Goal: Task Accomplishment & Management: Manage account settings

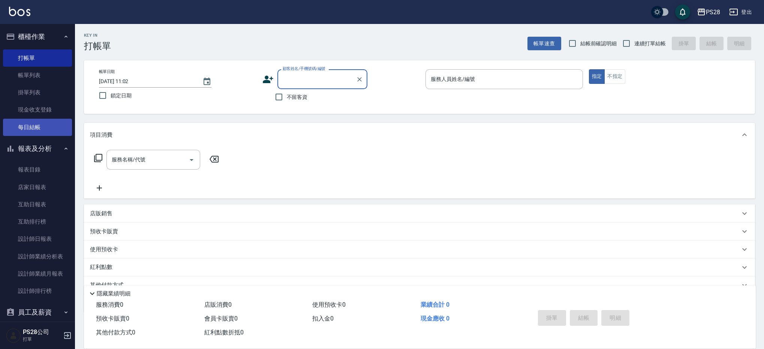
scroll to position [4, 0]
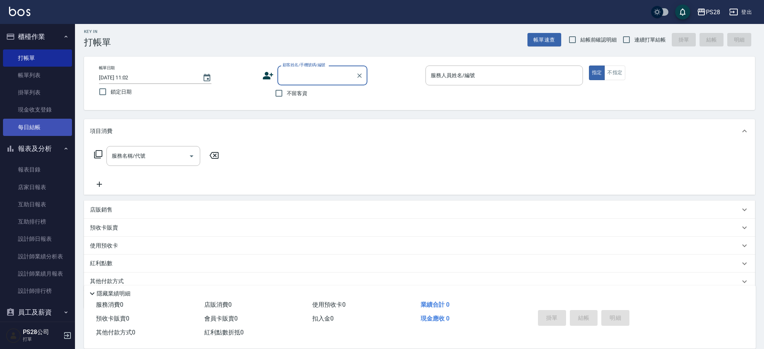
click at [36, 121] on link "每日結帳" at bounding box center [37, 127] width 69 height 17
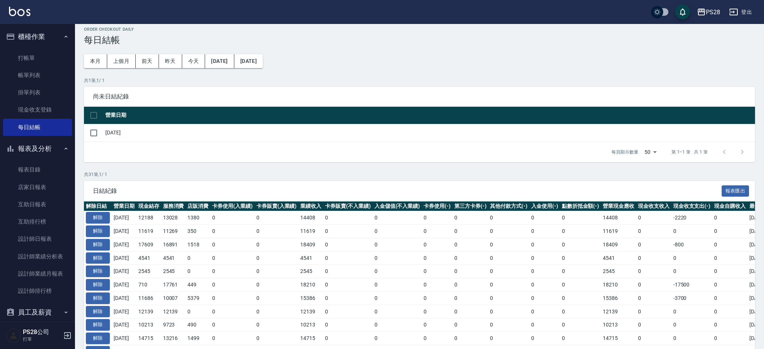
scroll to position [7, 0]
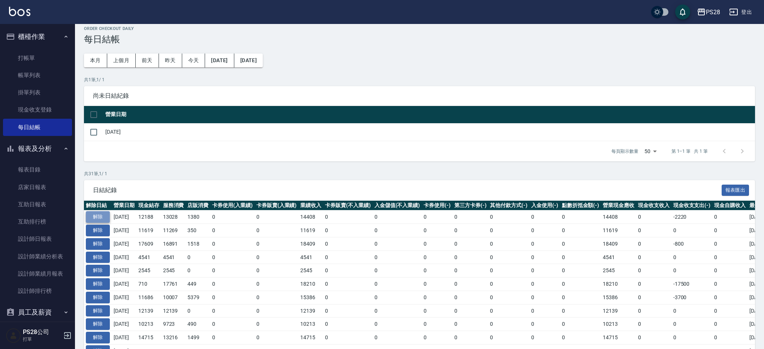
click at [95, 216] on button "解除" at bounding box center [98, 217] width 24 height 12
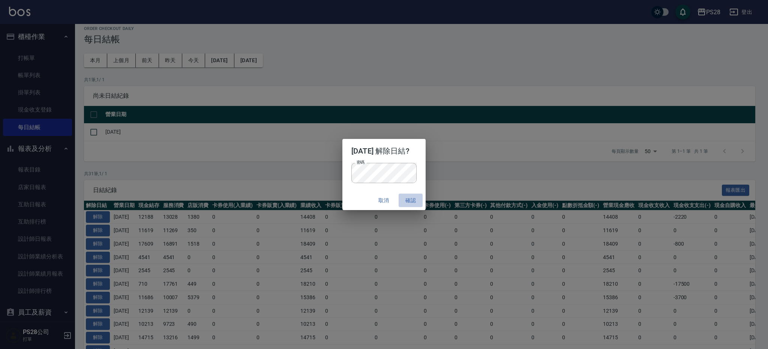
click at [414, 200] on button "確認" at bounding box center [411, 201] width 24 height 14
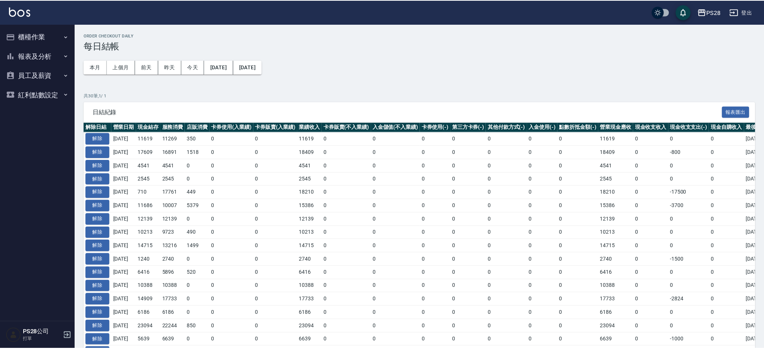
scroll to position [7, 0]
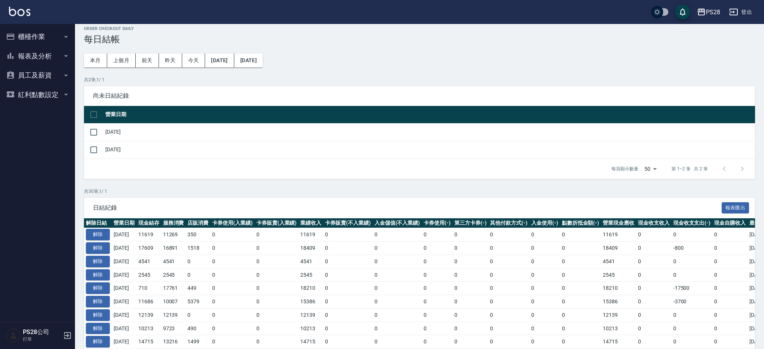
click at [44, 54] on button "報表及分析" at bounding box center [37, 55] width 69 height 19
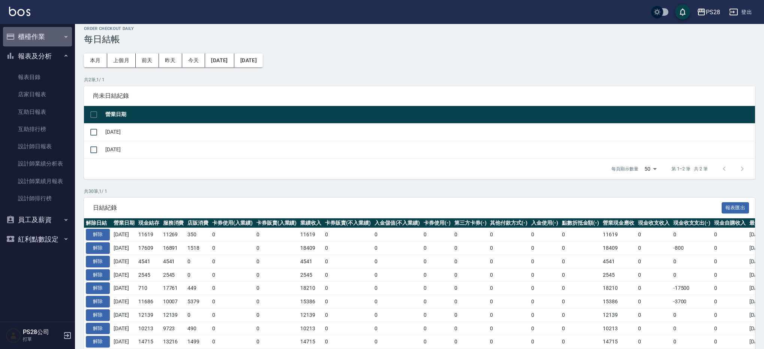
click at [44, 30] on button "櫃檯作業" at bounding box center [37, 36] width 69 height 19
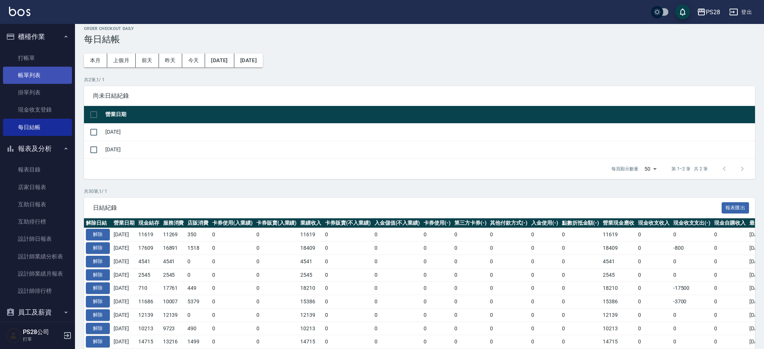
click at [40, 72] on link "帳單列表" at bounding box center [37, 75] width 69 height 17
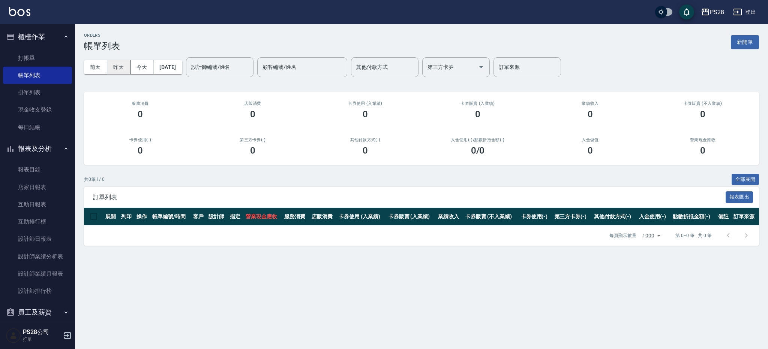
click at [123, 66] on button "昨天" at bounding box center [118, 67] width 23 height 14
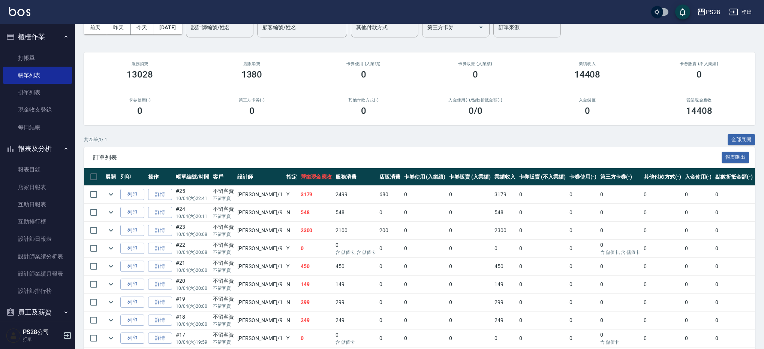
scroll to position [38, 0]
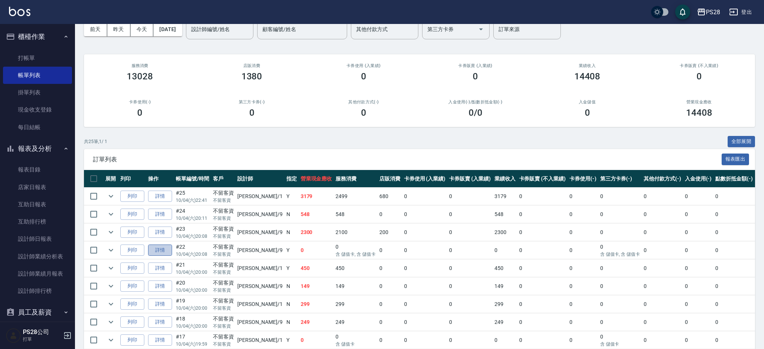
click at [161, 247] on link "詳情" at bounding box center [160, 251] width 24 height 12
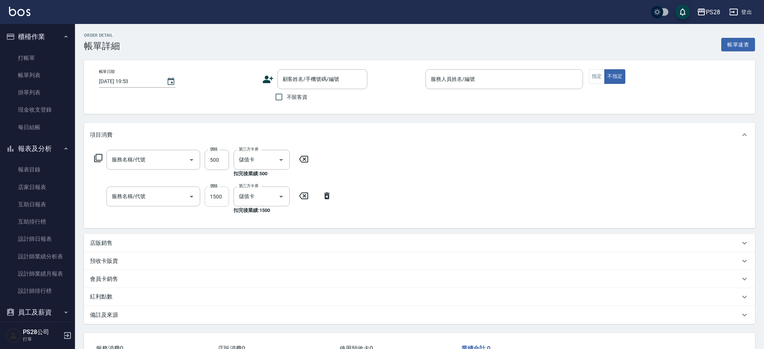
type input "[DATE] 20:08"
checkbox input "true"
type input "Sandy-9"
type input "500護髮(403)"
type input "基礎燙(201)"
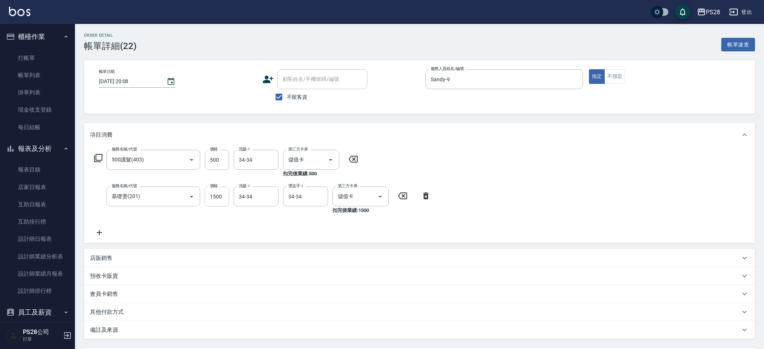
click at [222, 202] on input "1500" at bounding box center [217, 197] width 24 height 20
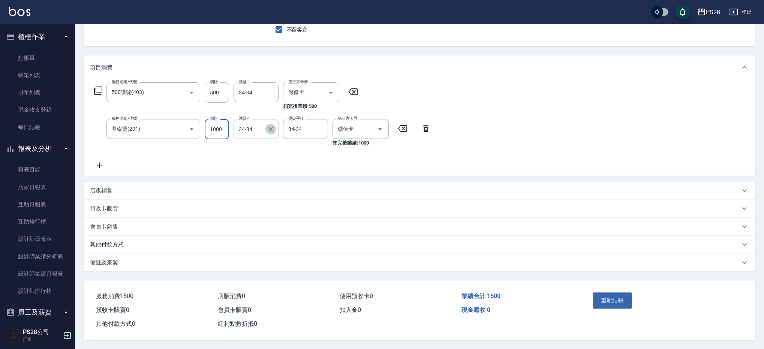
click at [270, 126] on icon "Clear" at bounding box center [270, 129] width 7 height 7
type input "1000"
drag, startPoint x: 323, startPoint y: 128, endPoint x: 297, endPoint y: 127, distance: 25.9
click at [323, 128] on icon "Clear" at bounding box center [319, 129] width 7 height 7
click at [265, 126] on input "洗髮-1" at bounding box center [256, 129] width 38 height 13
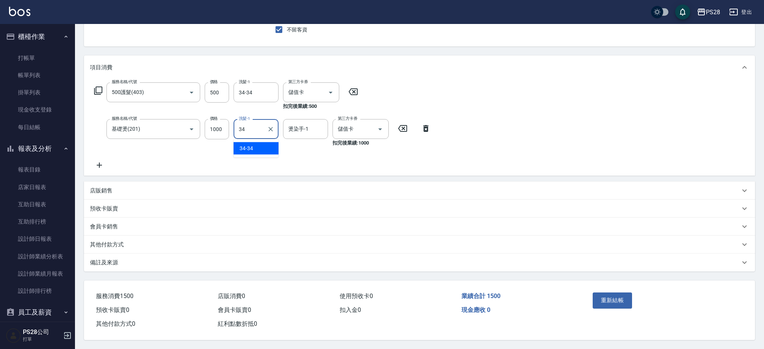
type input "34-34"
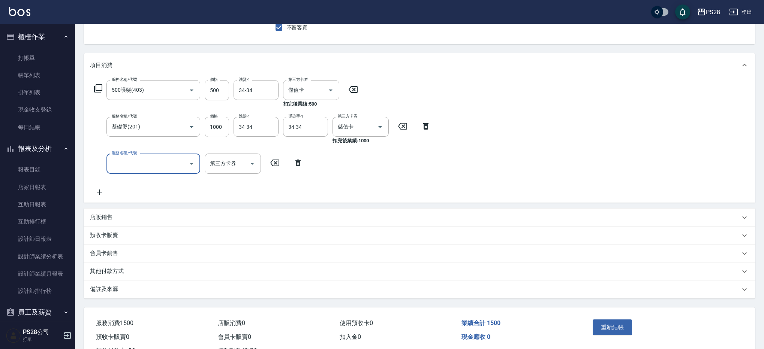
scroll to position [99, 0]
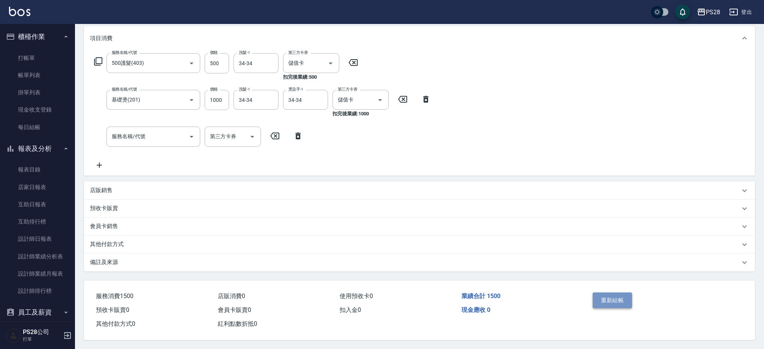
click at [617, 301] on button "重新結帳" at bounding box center [613, 301] width 40 height 16
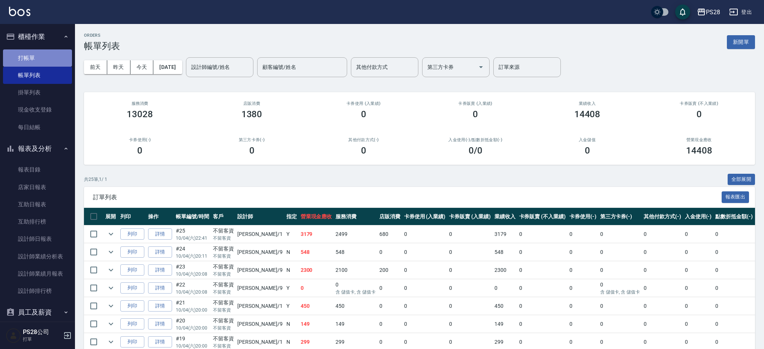
click at [37, 58] on link "打帳單" at bounding box center [37, 57] width 69 height 17
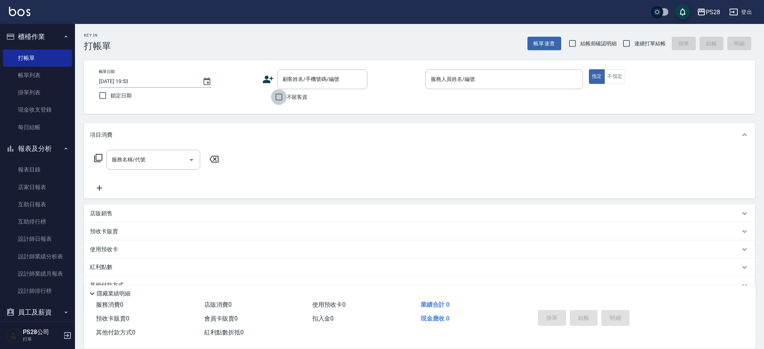
click at [280, 97] on input "不留客資" at bounding box center [279, 97] width 16 height 16
checkbox input "true"
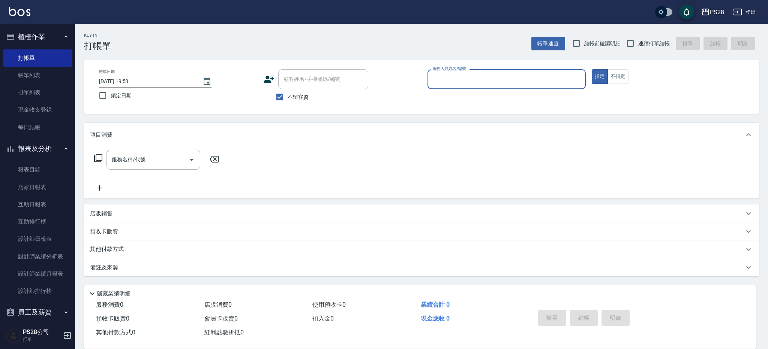
drag, startPoint x: 657, startPoint y: 39, endPoint x: 612, endPoint y: 52, distance: 46.4
click at [657, 40] on span "連續打單結帳" at bounding box center [653, 44] width 31 height 8
click at [638, 39] on input "連續打單結帳" at bounding box center [630, 44] width 16 height 16
checkbox input "true"
click at [530, 76] on input "服務人員姓名/編號" at bounding box center [506, 79] width 151 height 13
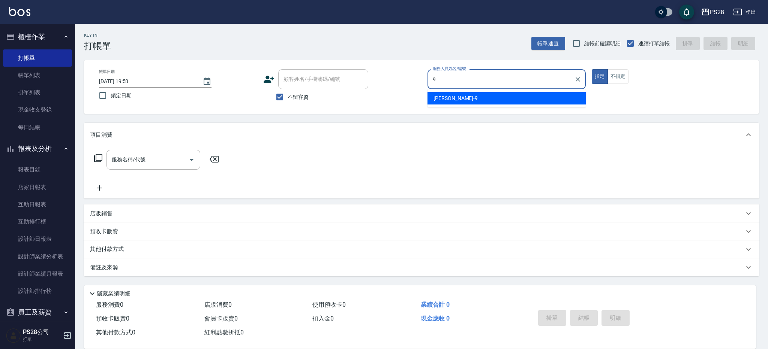
type input "Sandy-9"
type button "true"
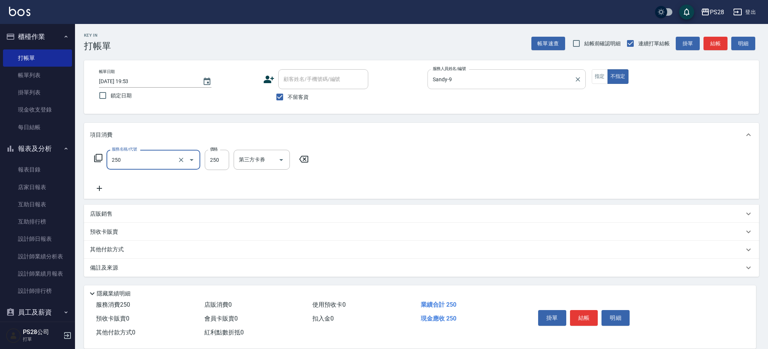
type input "單剪(250)"
type input "149"
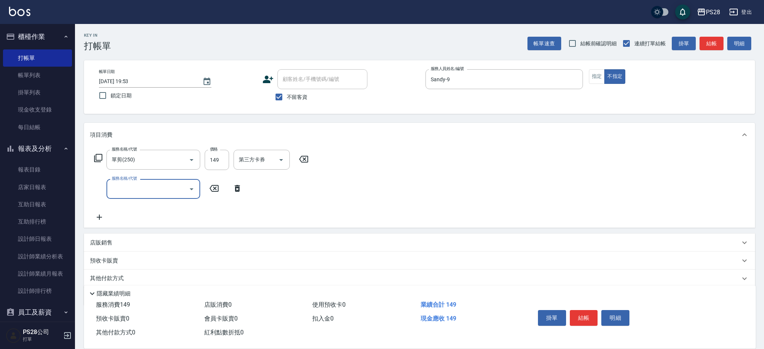
drag, startPoint x: 584, startPoint y: 317, endPoint x: 587, endPoint y: 309, distance: 8.1
click at [583, 316] on button "結帳" at bounding box center [584, 318] width 28 height 16
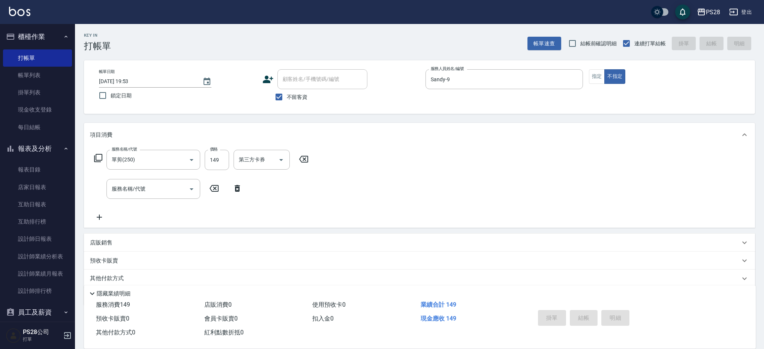
type input "[DATE] 19:55"
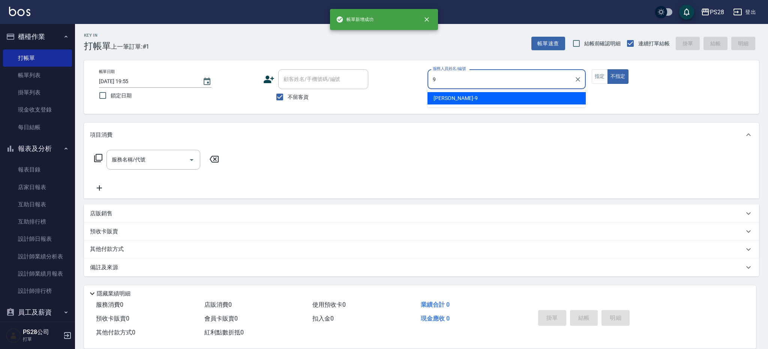
type input "Sandy-9"
type button "false"
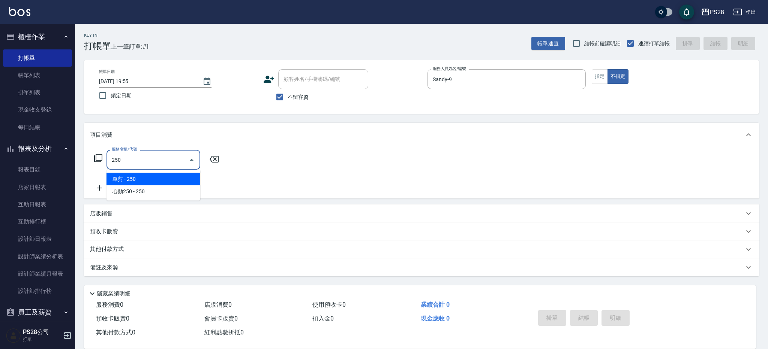
type input "單剪(250)"
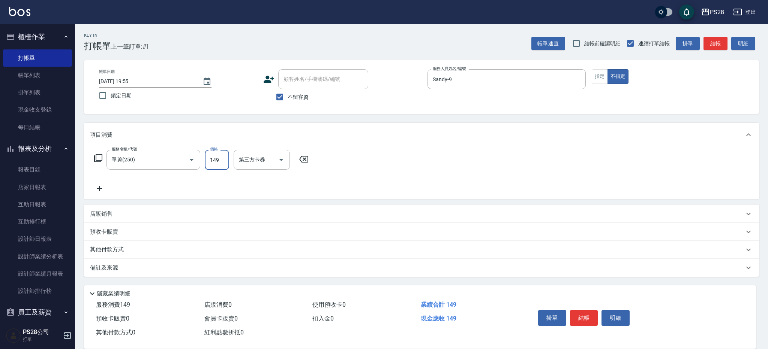
type input "149"
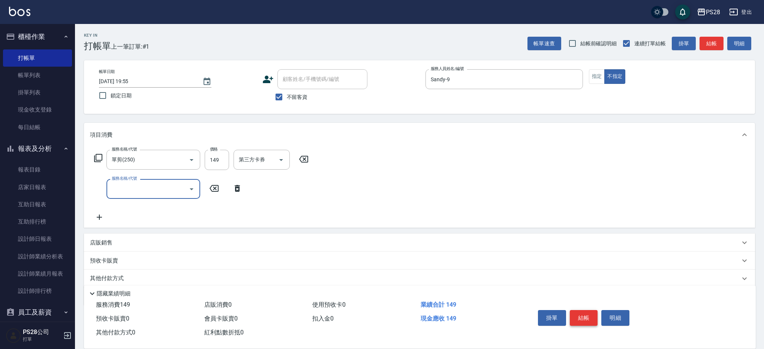
click at [578, 318] on button "結帳" at bounding box center [584, 318] width 28 height 16
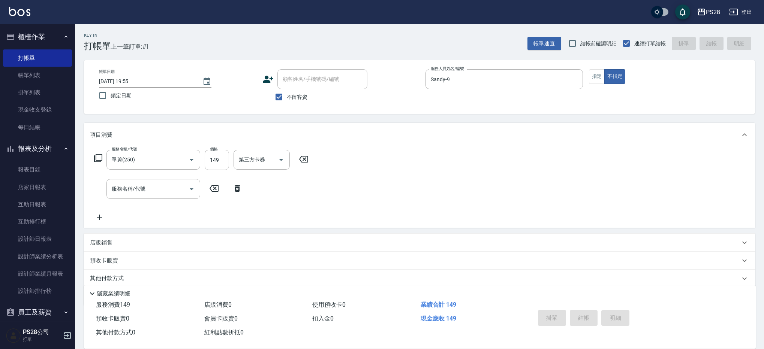
type input "[DATE] 19:56"
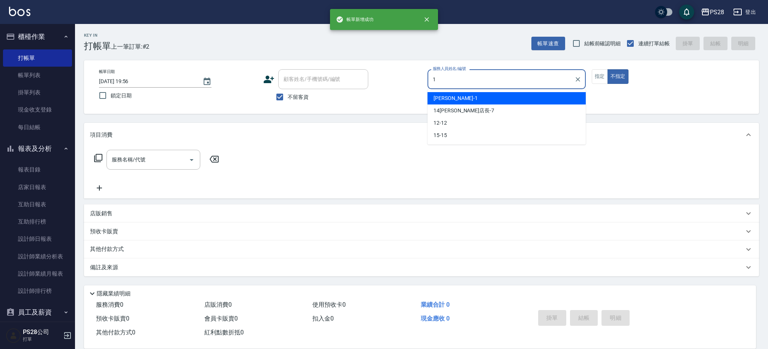
type input "[PERSON_NAME]-1"
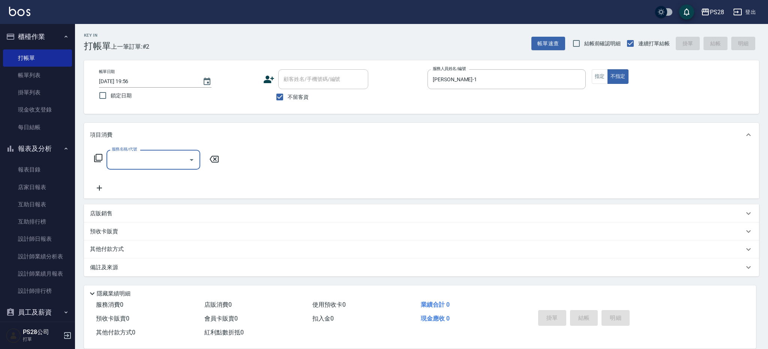
type input "1"
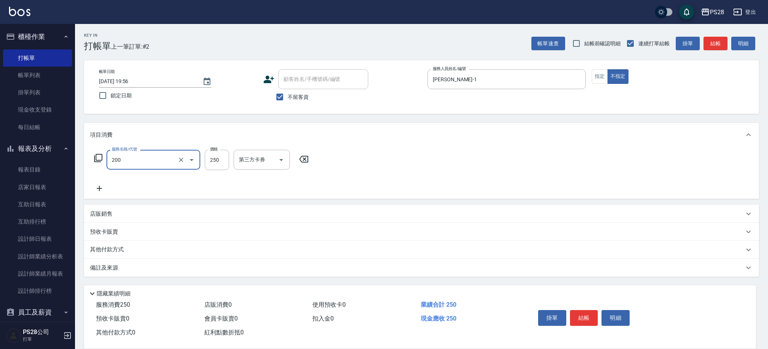
type input "New洗專案(200)"
type input "200"
type input "[PERSON_NAME]-1"
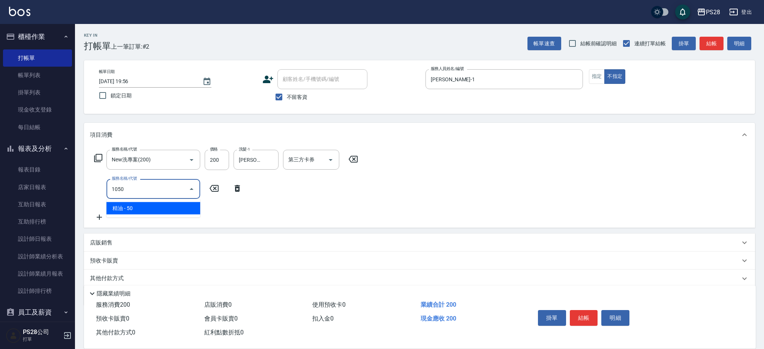
type input "精油(1050)"
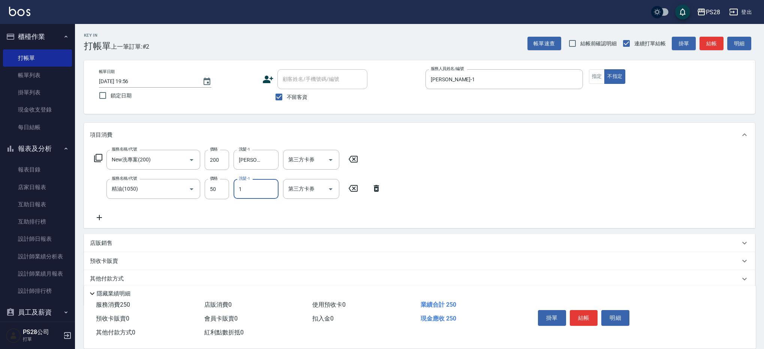
type input "[PERSON_NAME]-1"
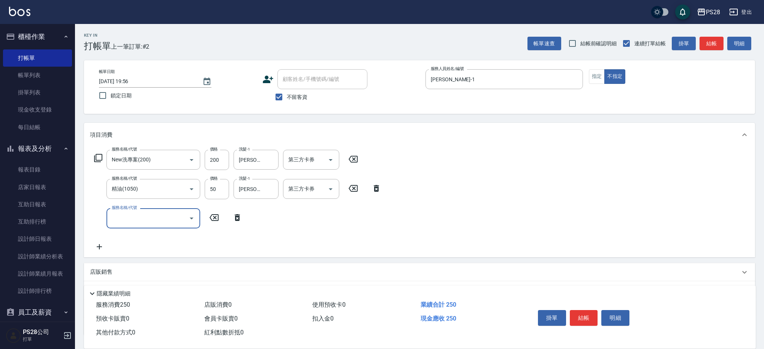
type input "1"
type input "剪瀏海(0050)"
type input "50"
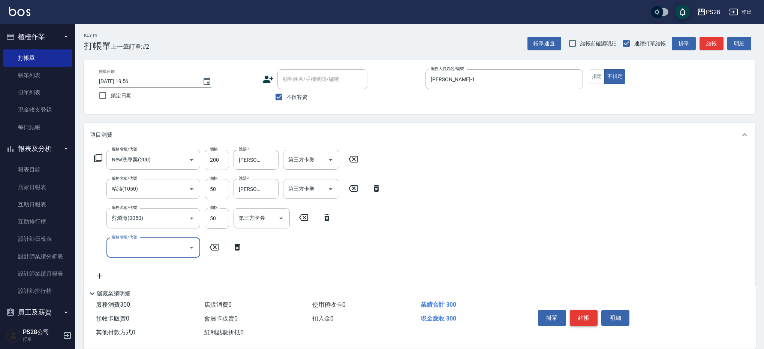
click at [578, 316] on button "結帳" at bounding box center [584, 318] width 28 height 16
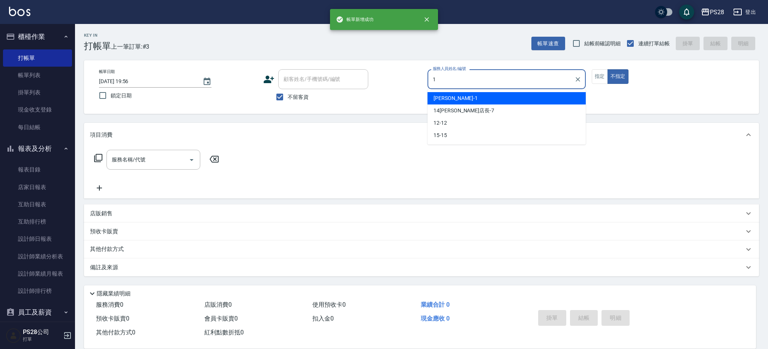
type input "[PERSON_NAME]-1"
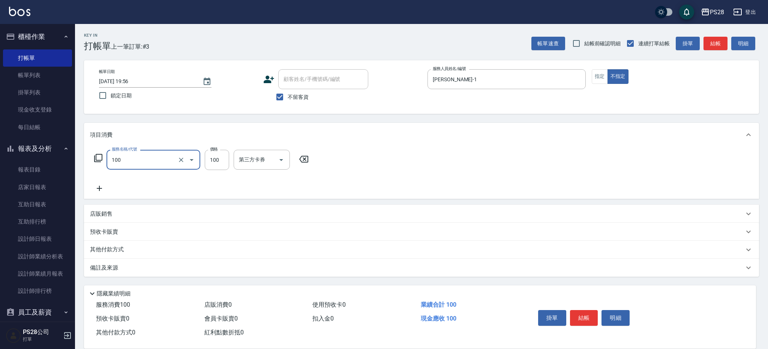
type input "洗髮(100)"
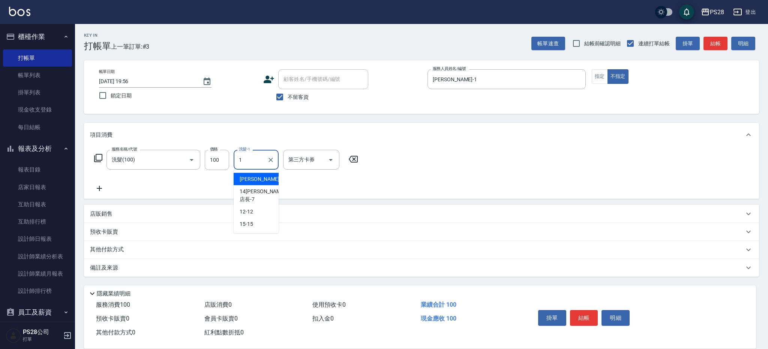
type input "[PERSON_NAME]-1"
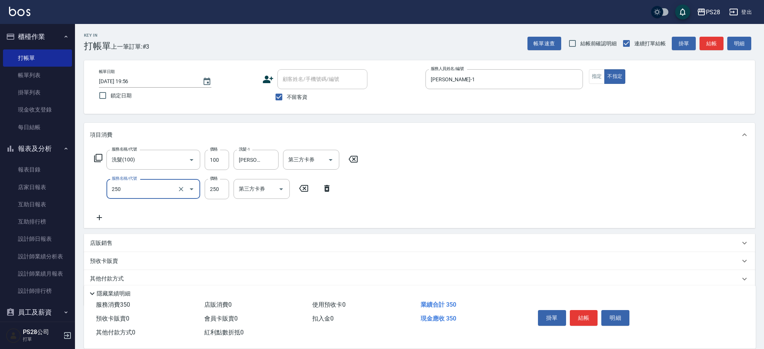
type input "單剪(250)"
type input "149"
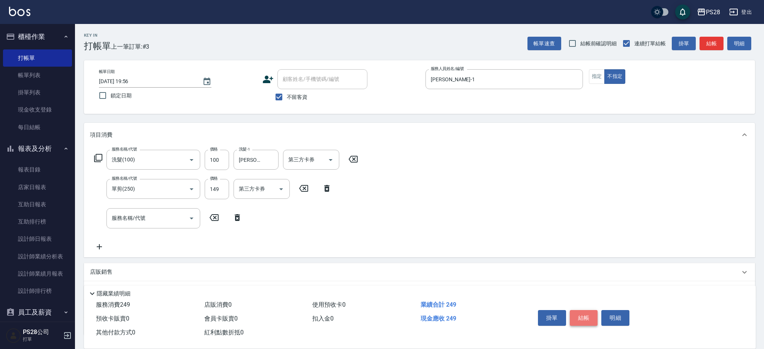
click at [579, 316] on button "結帳" at bounding box center [584, 318] width 28 height 16
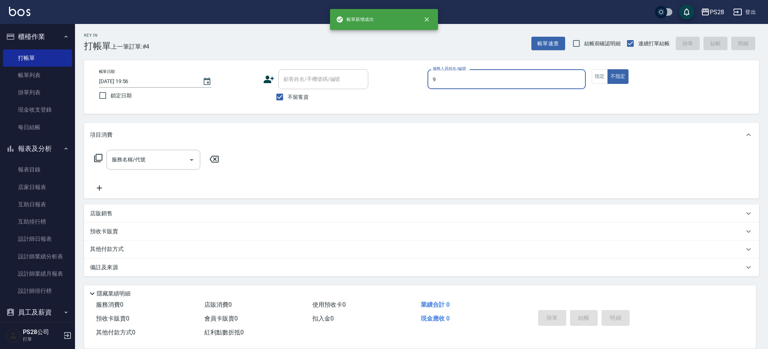
type input "Sandy-9"
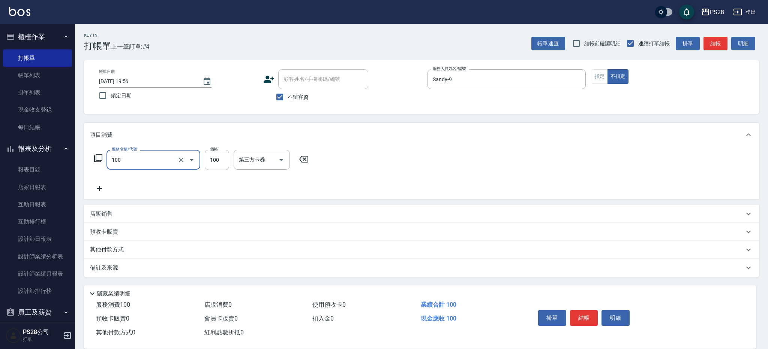
type input "洗髮(100)"
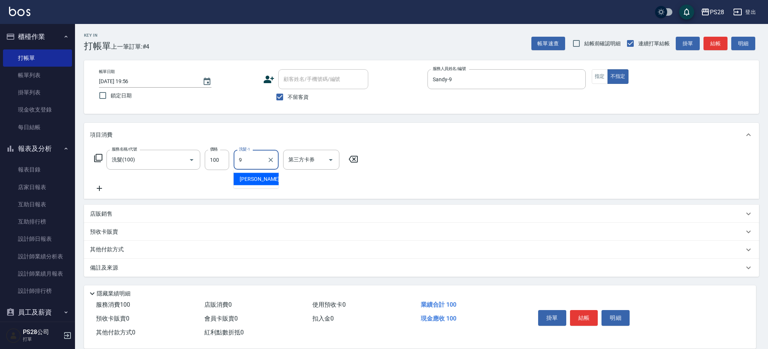
type input "Sandy-9"
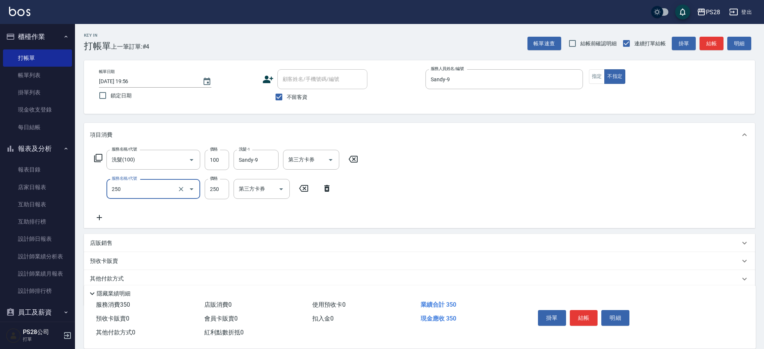
type input "單剪(250)"
type input "149"
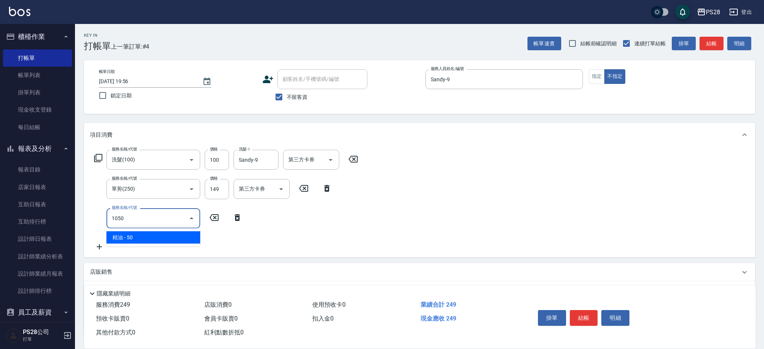
type input "精油(1050)"
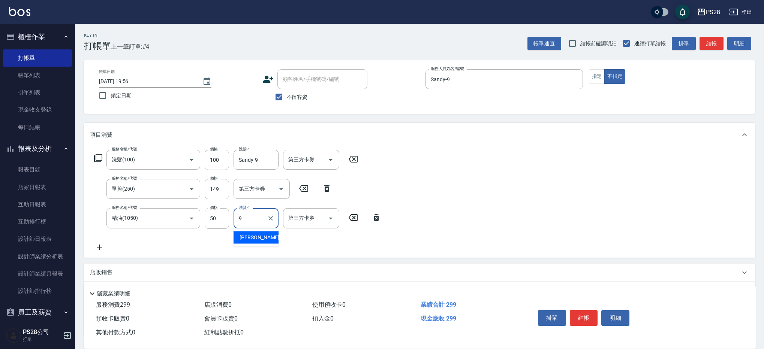
type input "Sandy-9"
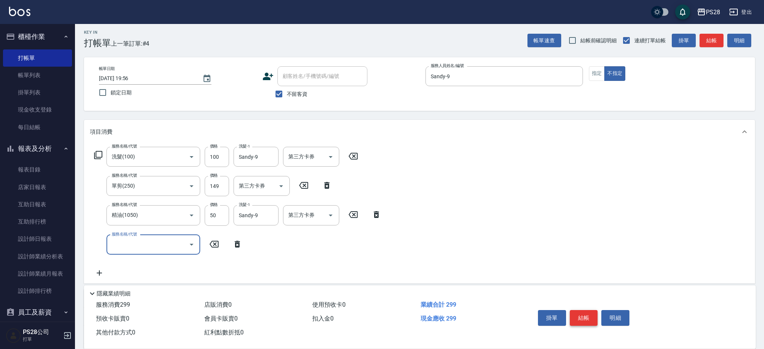
scroll to position [4, 0]
click at [577, 316] on button "結帳" at bounding box center [584, 318] width 28 height 16
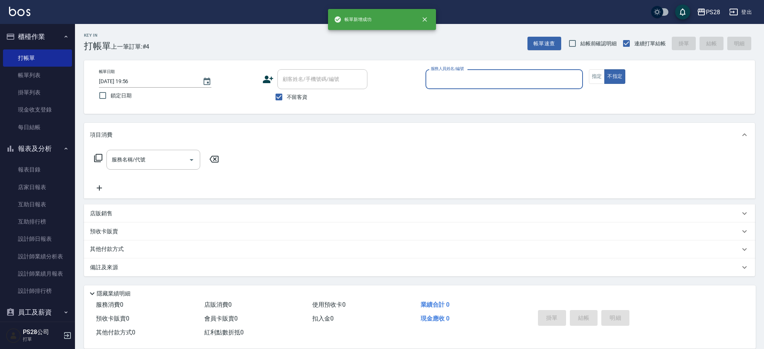
scroll to position [0, 0]
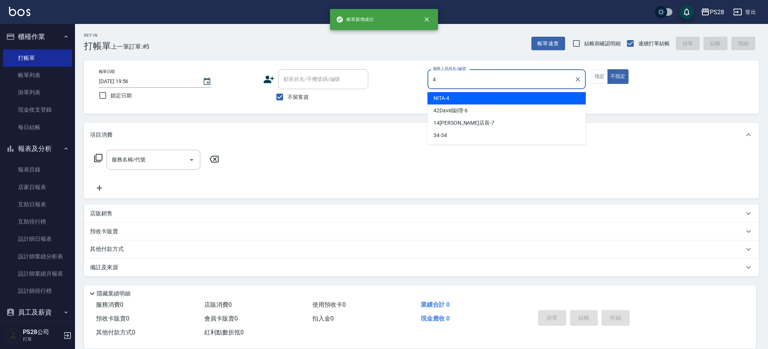
type input "NITA-4"
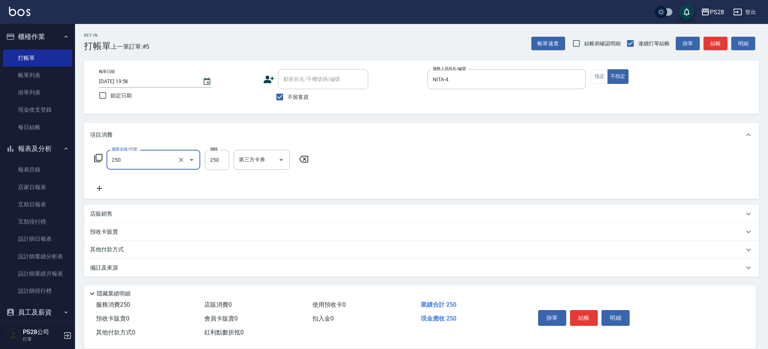
type input "單剪(250)"
type input "149"
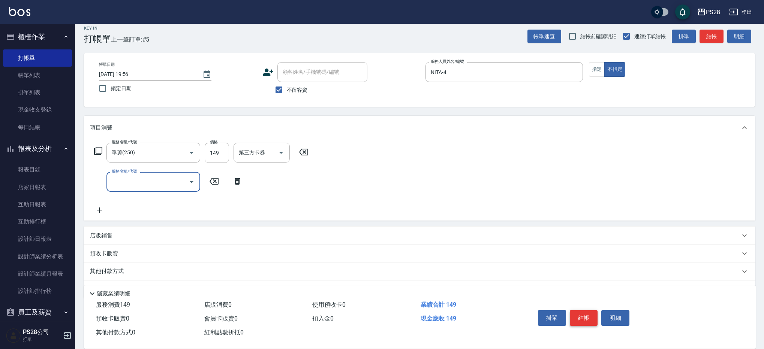
click at [590, 314] on button "結帳" at bounding box center [584, 318] width 28 height 16
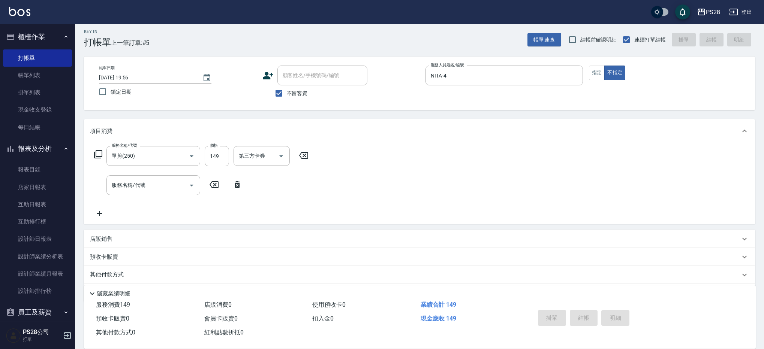
scroll to position [1, 0]
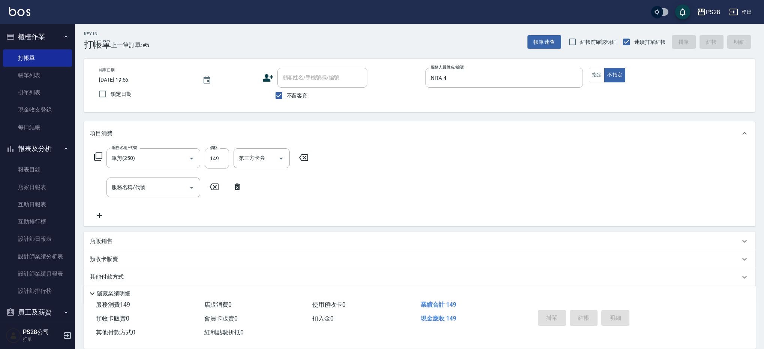
type input "[DATE] 19:57"
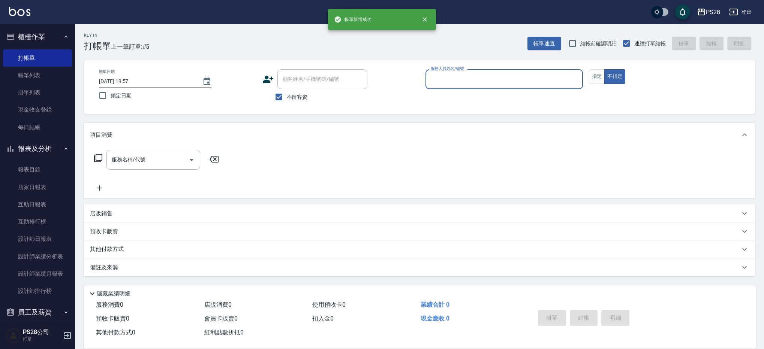
scroll to position [0, 0]
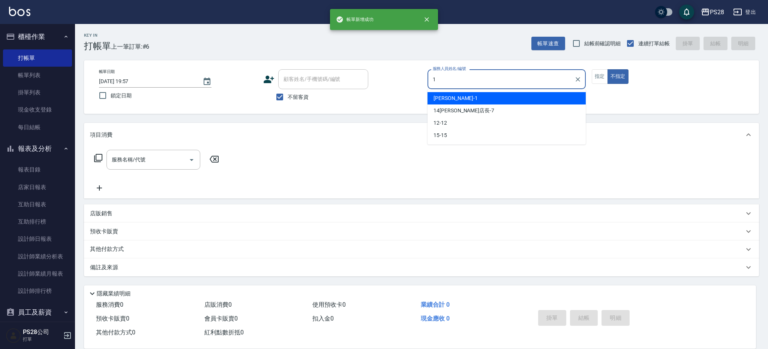
type input "[PERSON_NAME]-1"
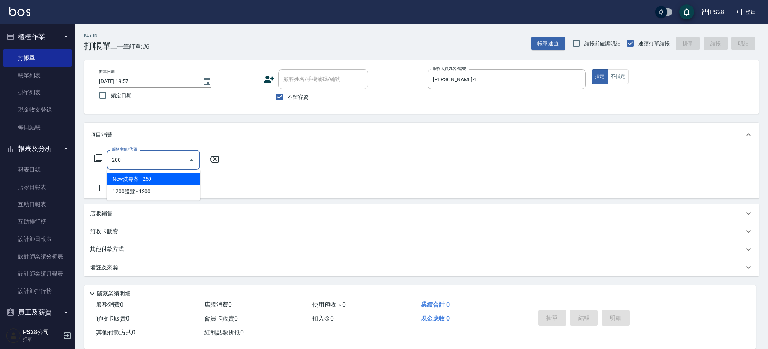
type input "New洗專案(200)"
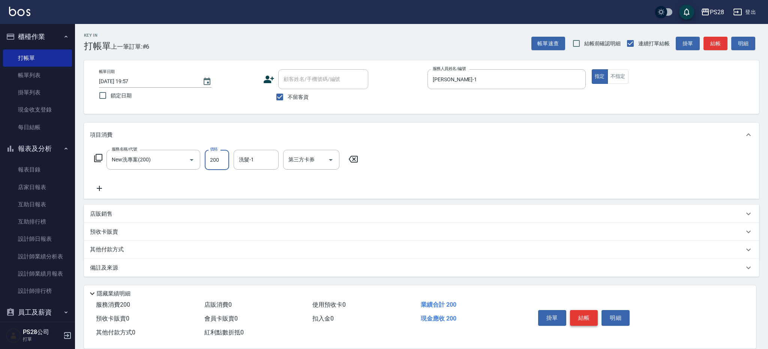
type input "200"
type input "[PERSON_NAME]-1"
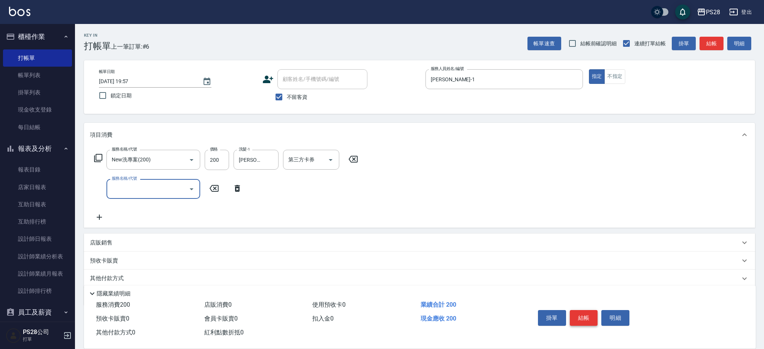
click at [585, 315] on button "結帳" at bounding box center [584, 318] width 28 height 16
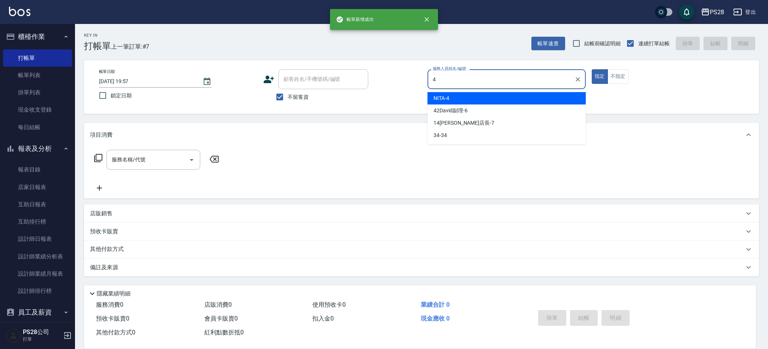
type input "NITA-4"
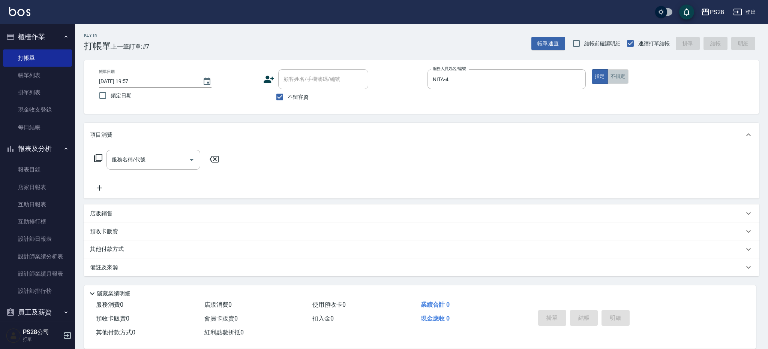
click at [609, 72] on button "不指定" at bounding box center [617, 76] width 21 height 15
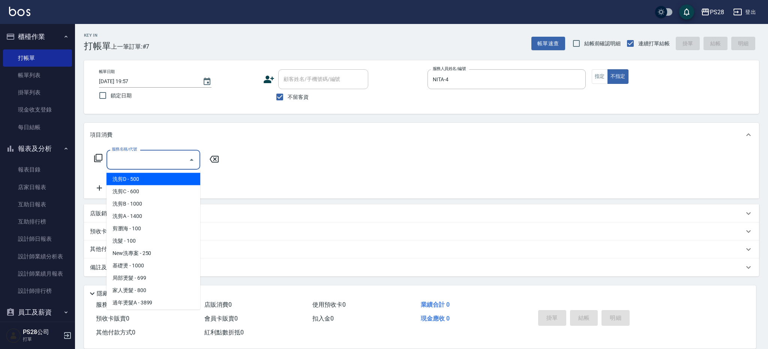
click at [148, 164] on input "服務名稱/代號" at bounding box center [148, 159] width 76 height 13
type input "洗髮(100)"
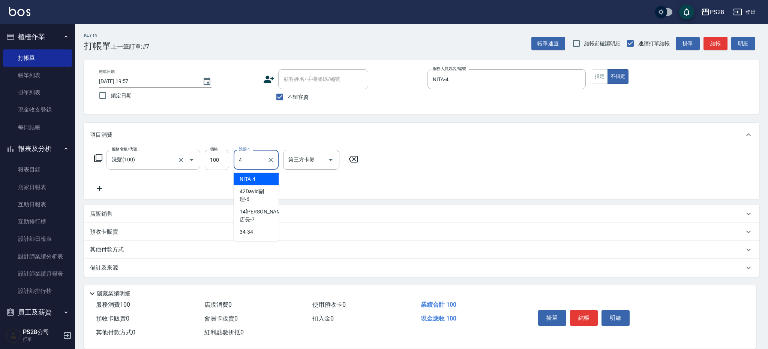
type input "NITA-4"
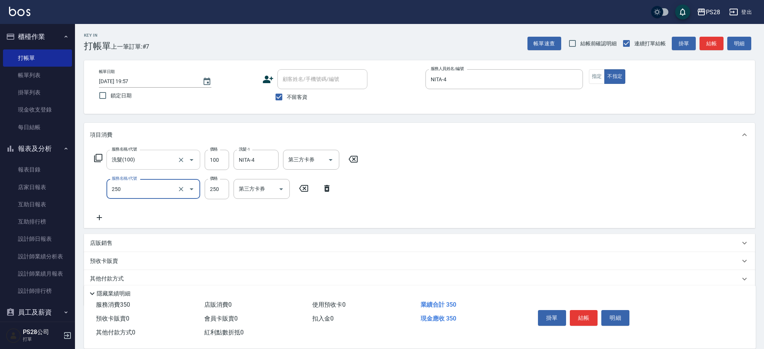
type input "單剪(250)"
type input "149"
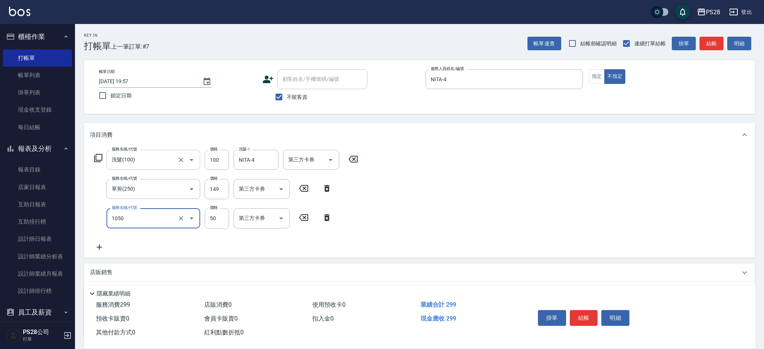
type input "精油(1050)"
type input "NITA-4"
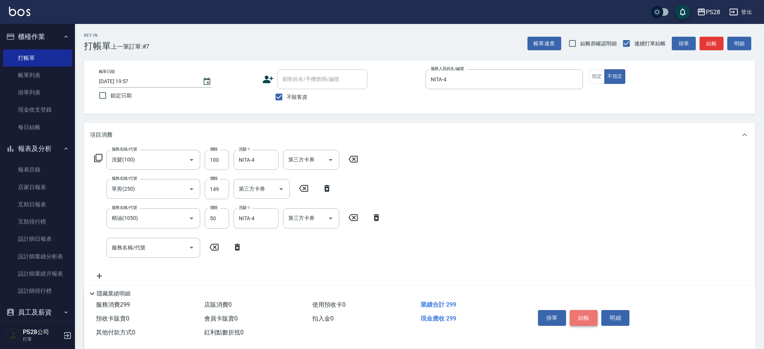
click at [583, 312] on button "結帳" at bounding box center [584, 318] width 28 height 16
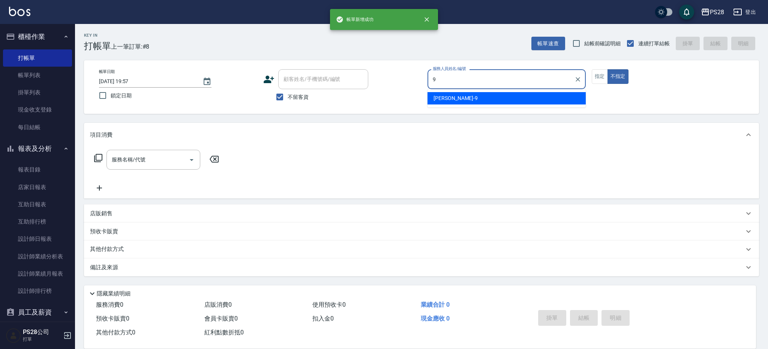
type input "Sandy-9"
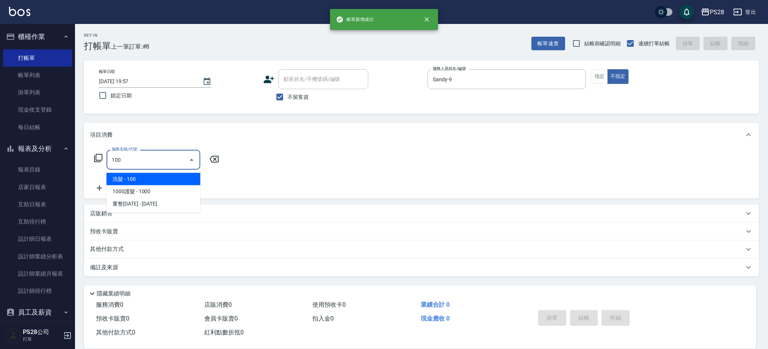
type input "洗髮(100)"
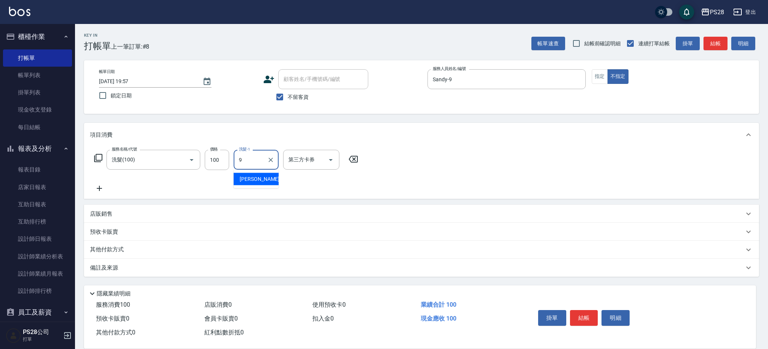
type input "Sandy-9"
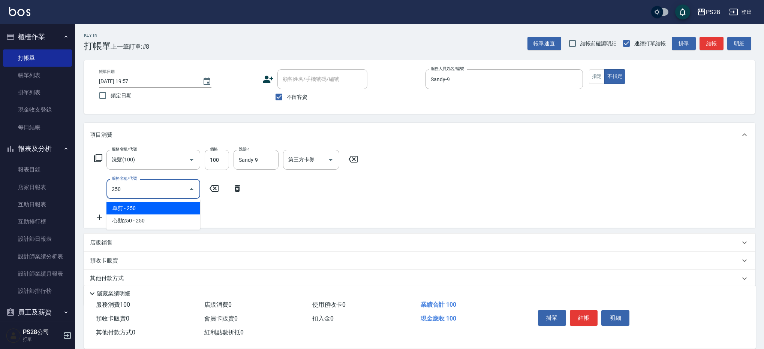
type input "單剪(250)"
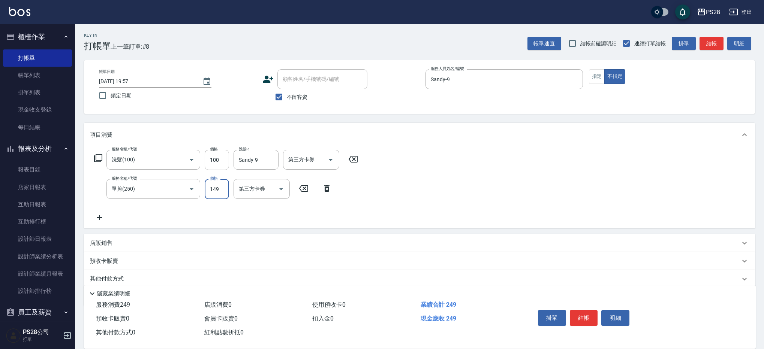
type input "149"
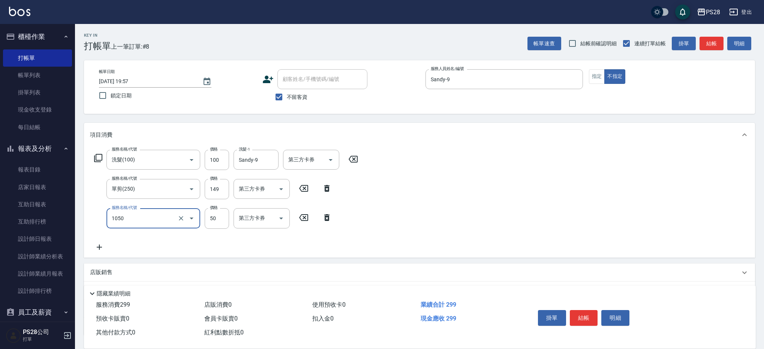
type input "精油(1050)"
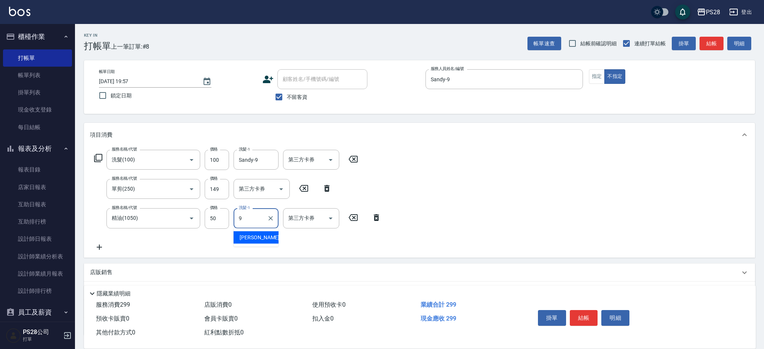
type input "Sandy-9"
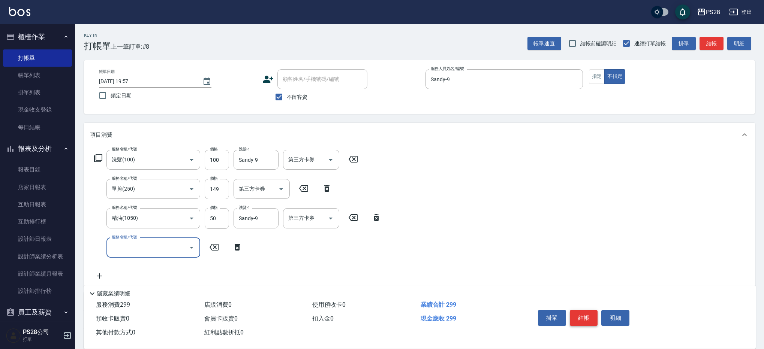
click at [581, 313] on button "結帳" at bounding box center [584, 318] width 28 height 16
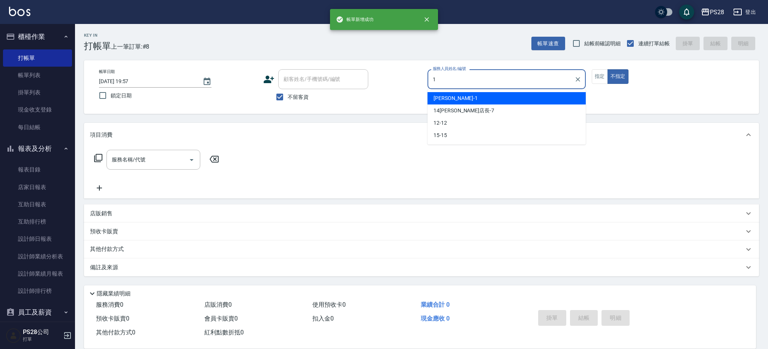
type input "[PERSON_NAME]-1"
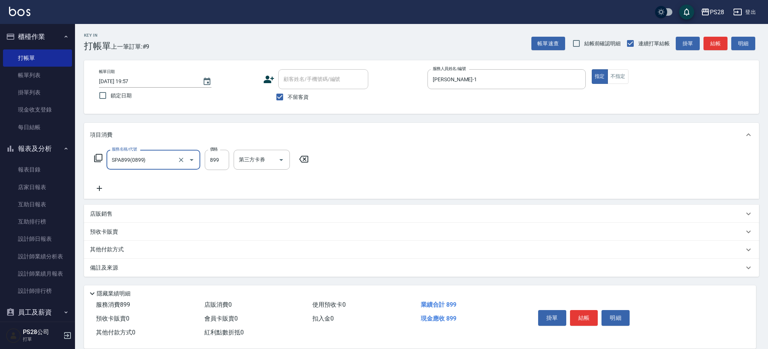
type input "SPA899(0899)"
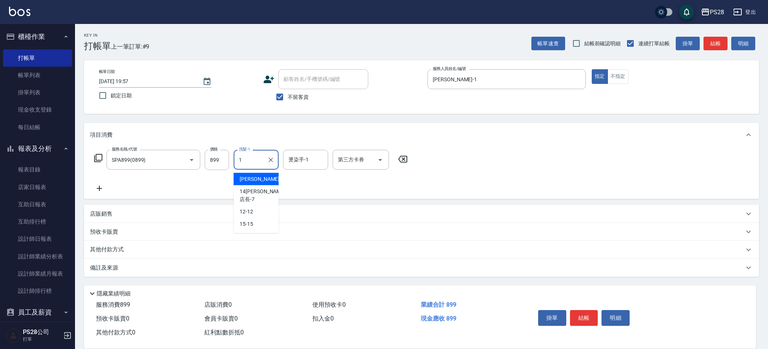
type input "[PERSON_NAME]-1"
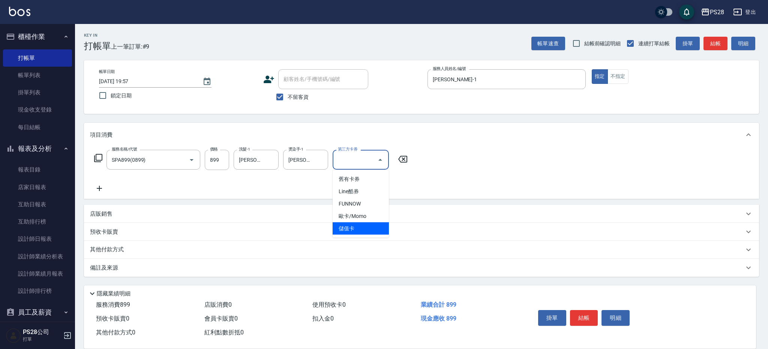
type input "儲值卡"
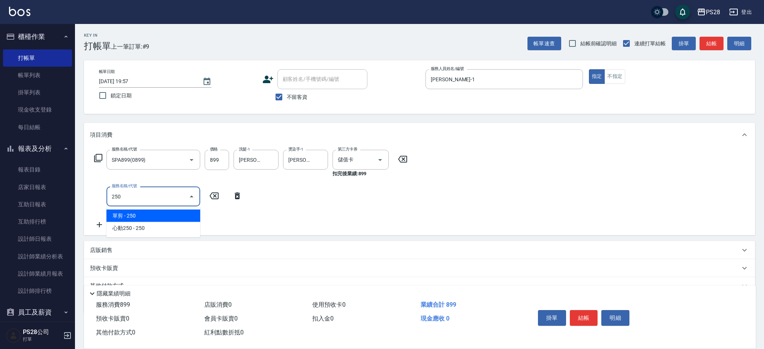
type input "單剪(250)"
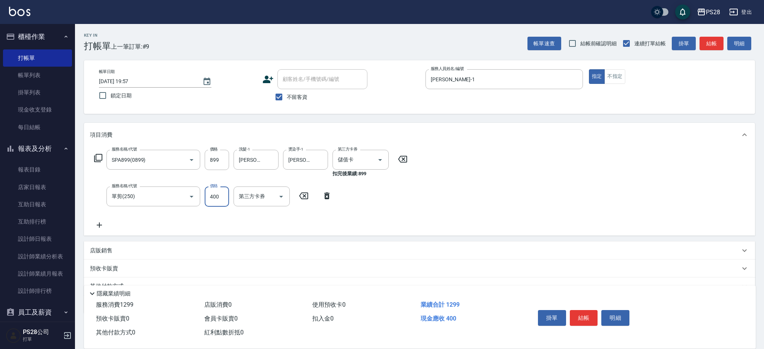
type input "400"
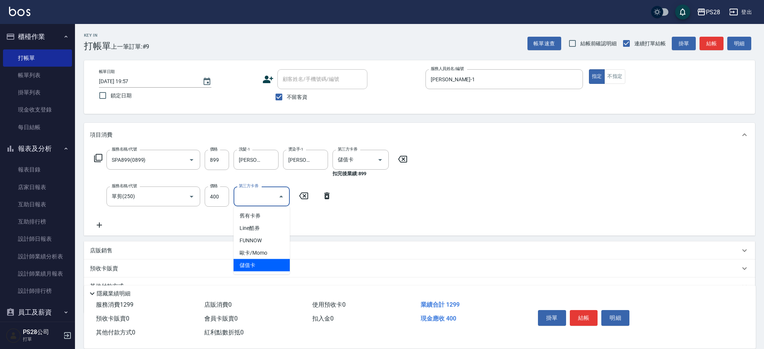
type input "儲值卡"
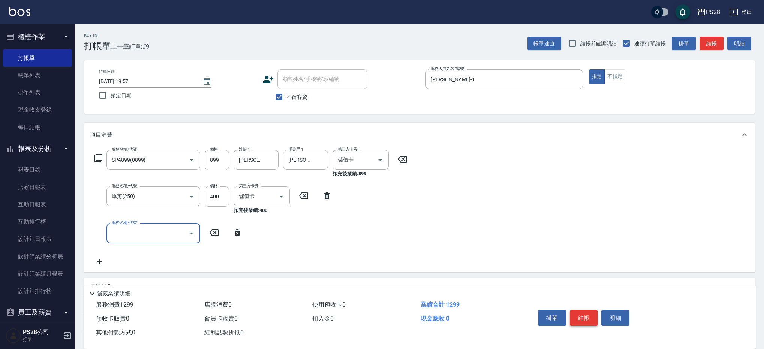
click at [588, 314] on button "結帳" at bounding box center [584, 318] width 28 height 16
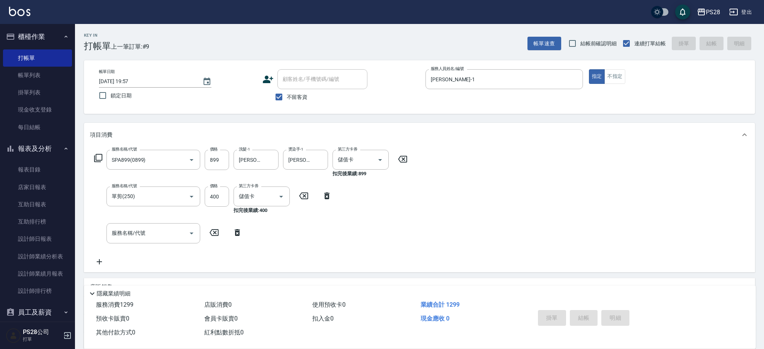
type input "[DATE] 19:58"
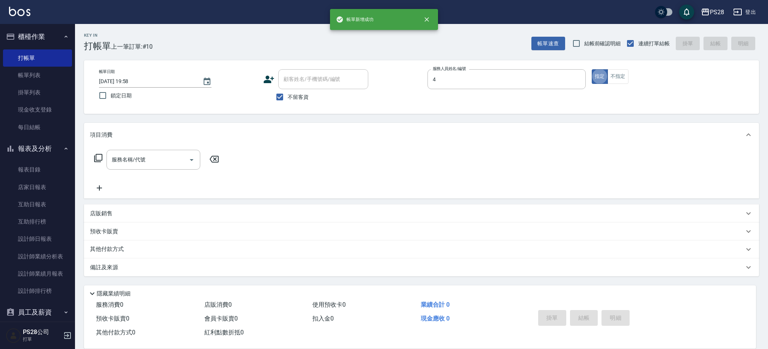
type input "NITA-4"
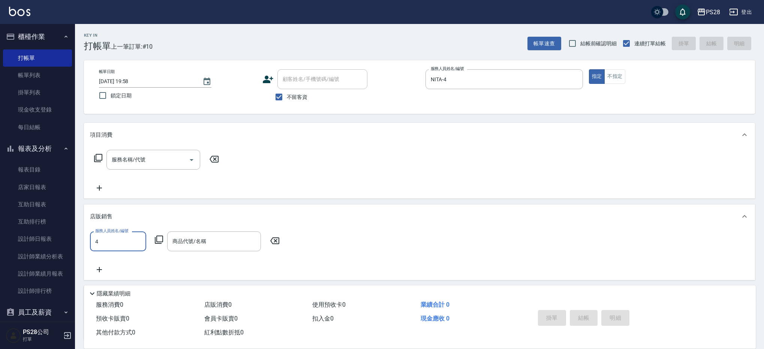
type input "NITA-4"
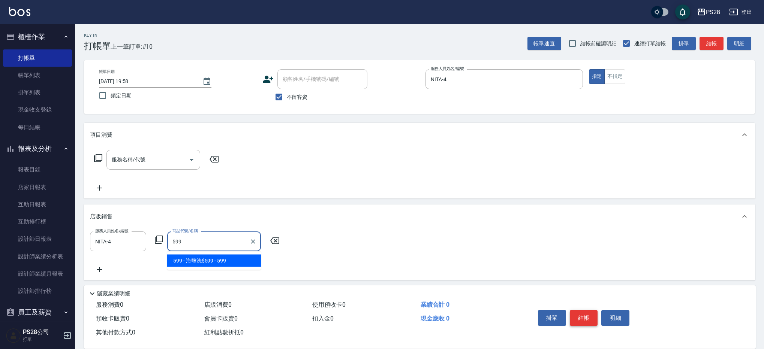
type input "海鹽洗$599"
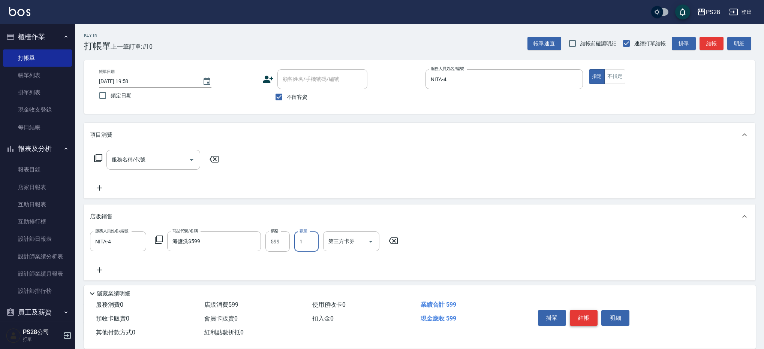
click at [578, 312] on button "結帳" at bounding box center [584, 318] width 28 height 16
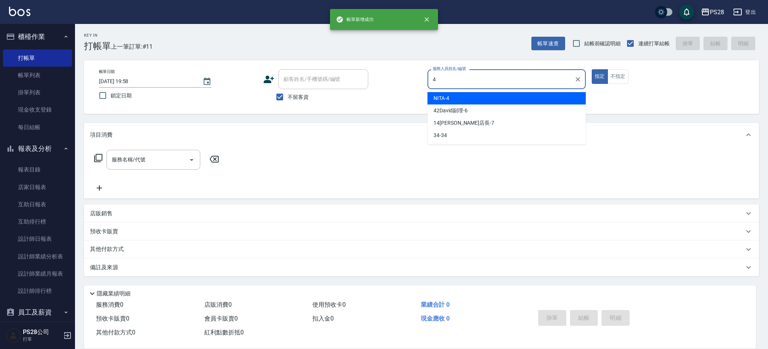
type input "NITA-4"
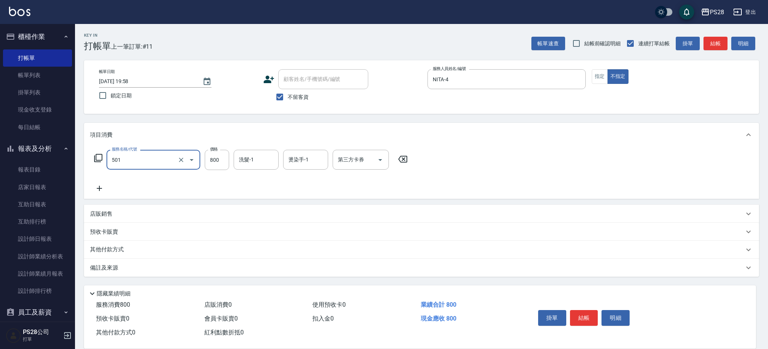
type input "染髮(501)"
type input "1600"
type input "Moris-3"
click at [271, 159] on icon "Clear" at bounding box center [270, 160] width 4 height 4
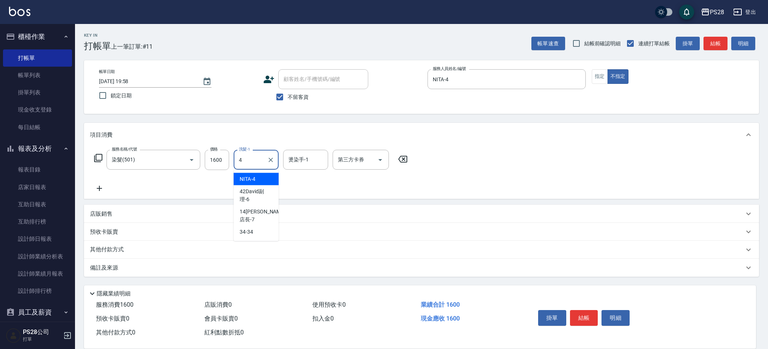
type input "NITA-4"
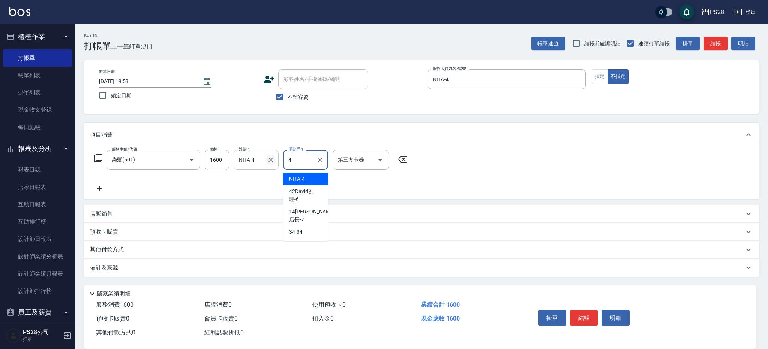
type input "NITA-4"
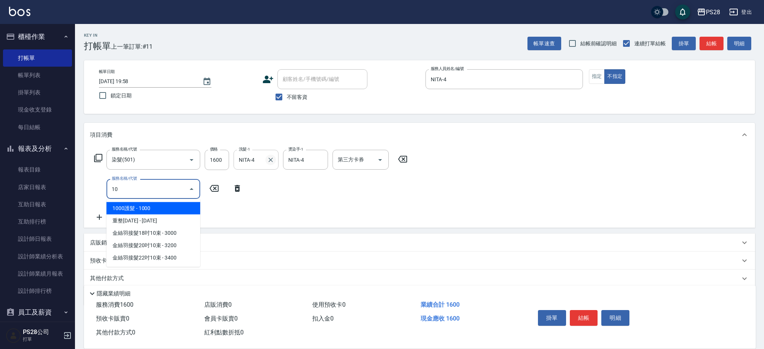
type input "1"
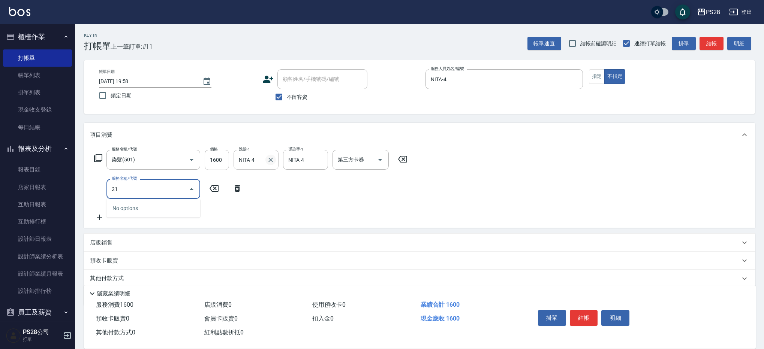
type input "2"
type input "天天瞬護(410)"
type input "100"
type input "NITA-4"
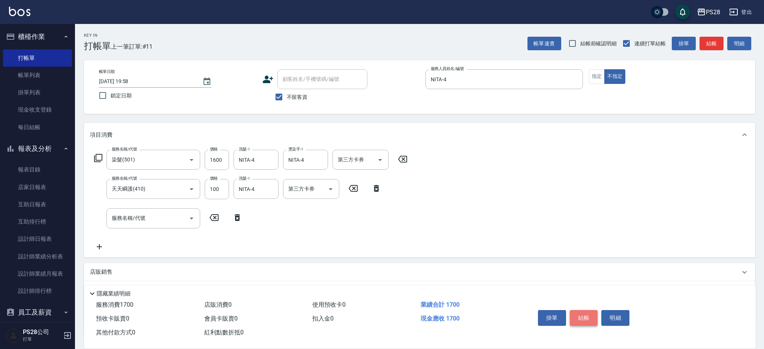
click at [588, 318] on button "結帳" at bounding box center [584, 318] width 28 height 16
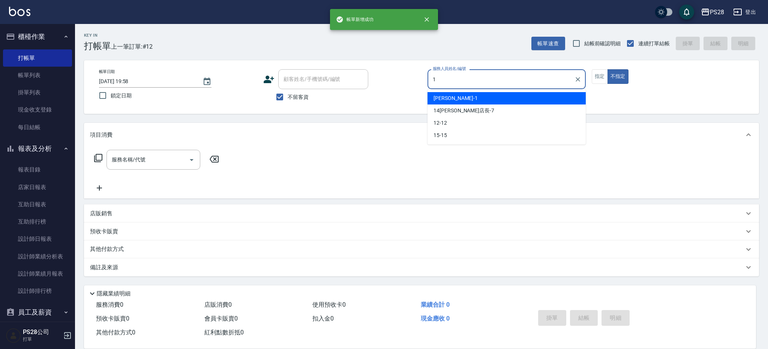
type input "[PERSON_NAME]-1"
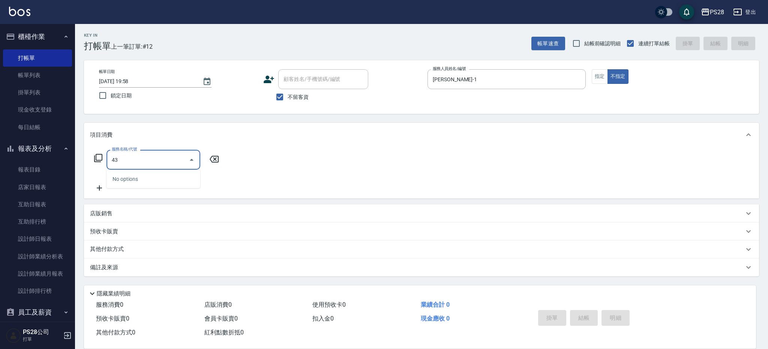
type input "4"
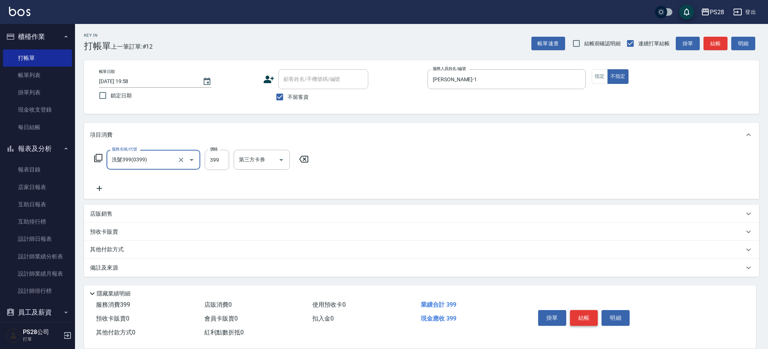
type input "洗髮399(0399)"
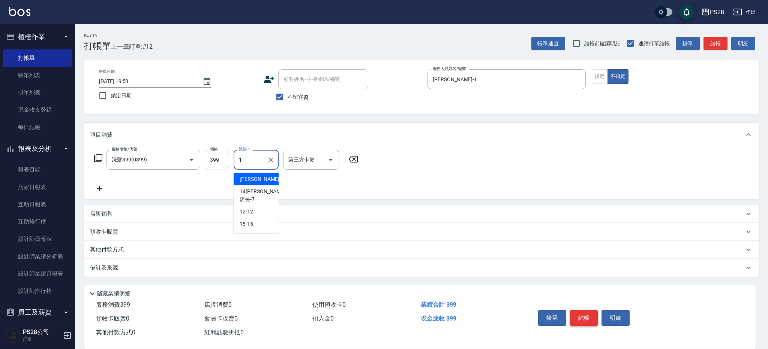
type input "[PERSON_NAME]-1"
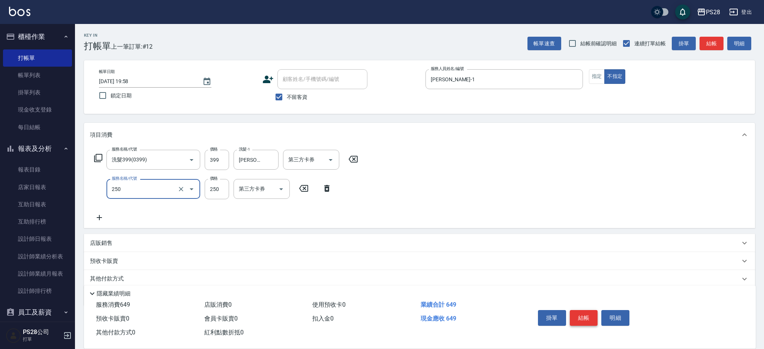
type input "單剪(250)"
type input "149"
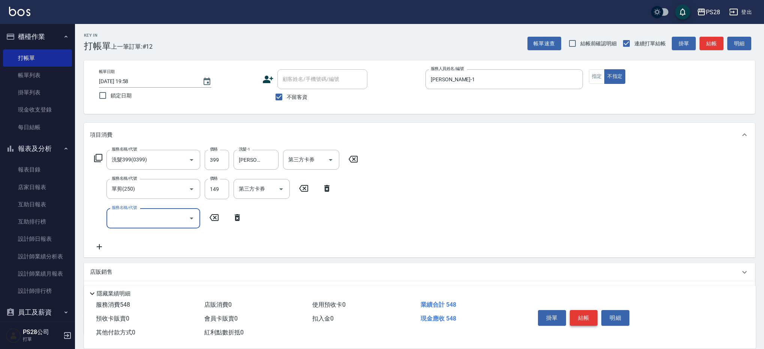
click at [579, 319] on button "結帳" at bounding box center [584, 318] width 28 height 16
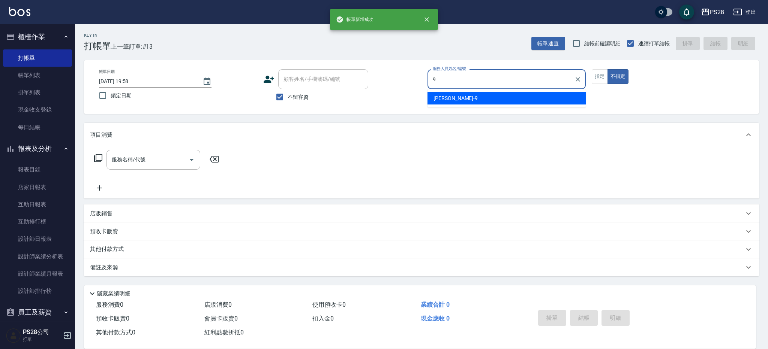
type input "Sandy-9"
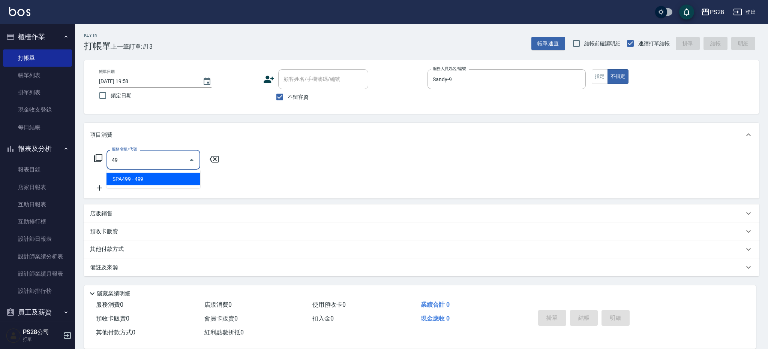
type input "4"
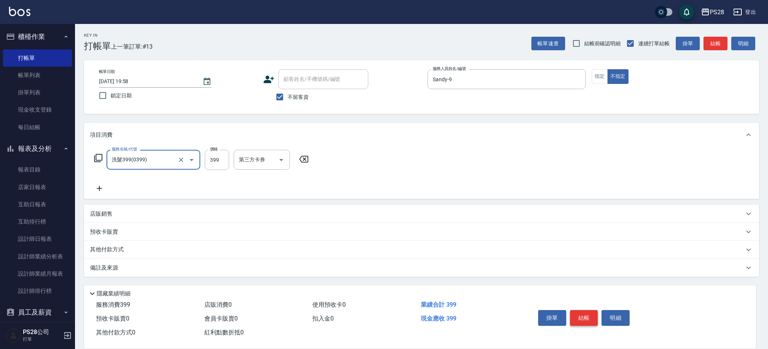
type input "洗髮399(0399)"
type input "Sandy-9"
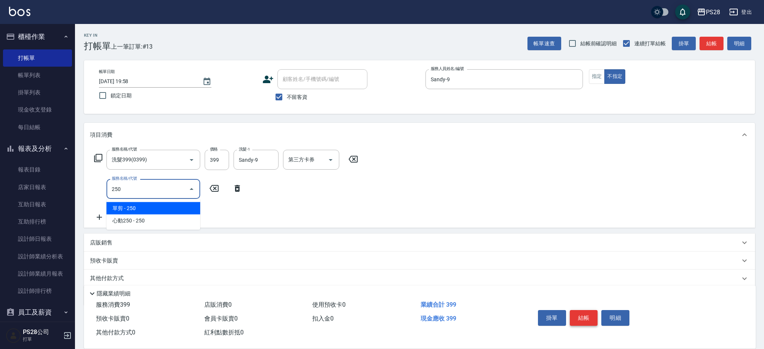
type input "單剪(250)"
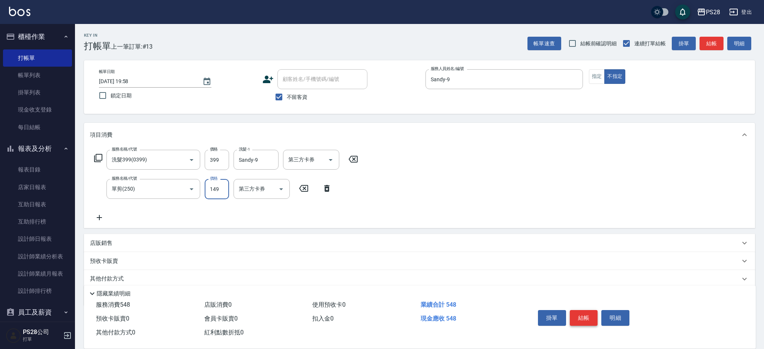
type input "149"
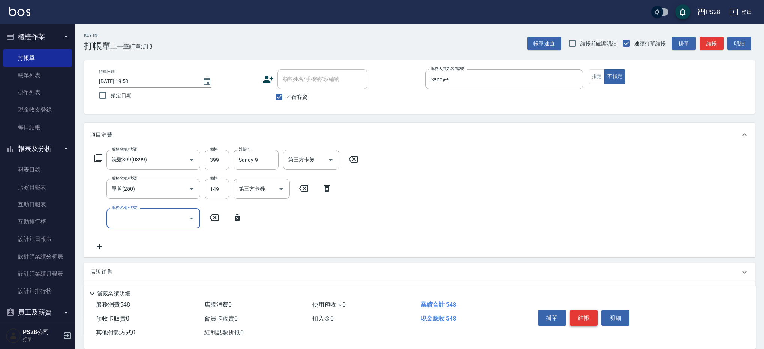
click at [591, 318] on button "結帳" at bounding box center [584, 318] width 28 height 16
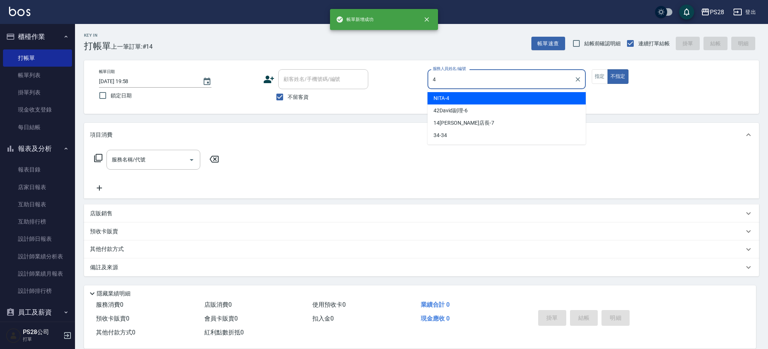
type input "NITA-4"
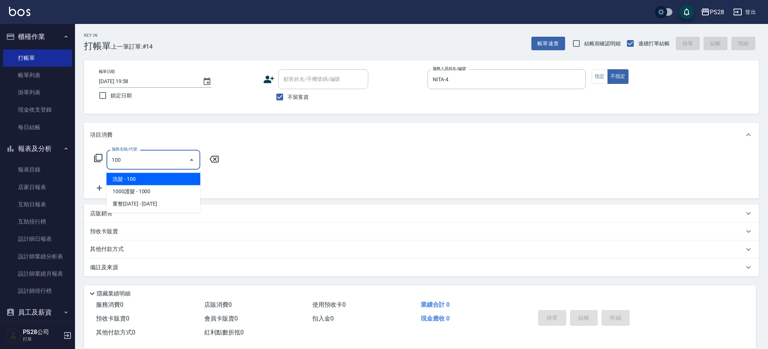
type input "洗髮(100)"
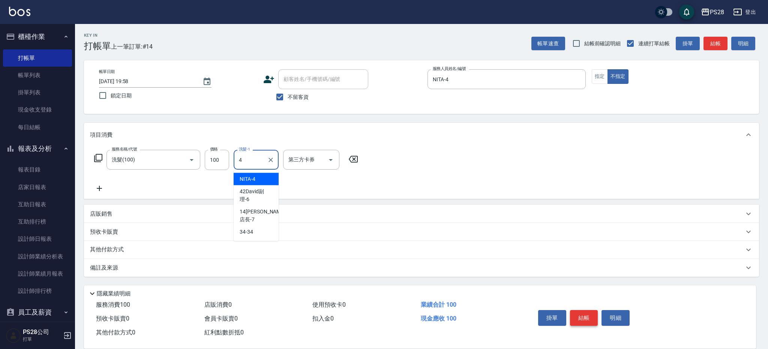
type input "NITA-4"
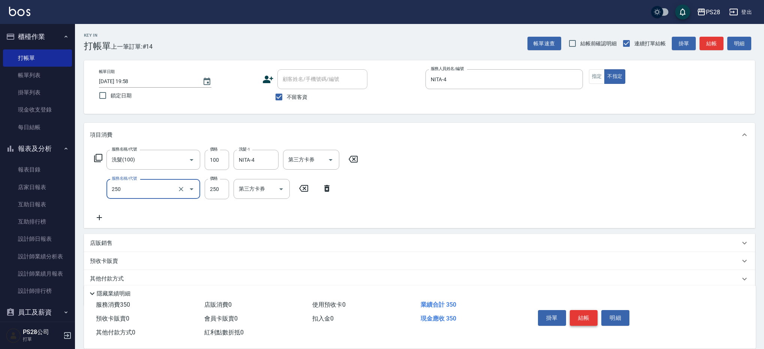
type input "單剪(250)"
type input "149"
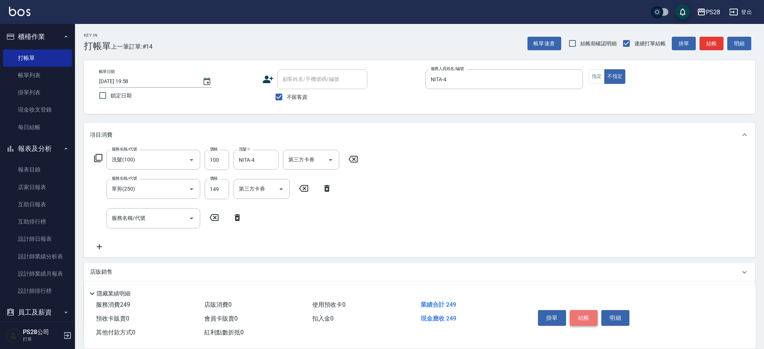
click at [590, 320] on button "結帳" at bounding box center [584, 318] width 28 height 16
type input "[DATE] 19:59"
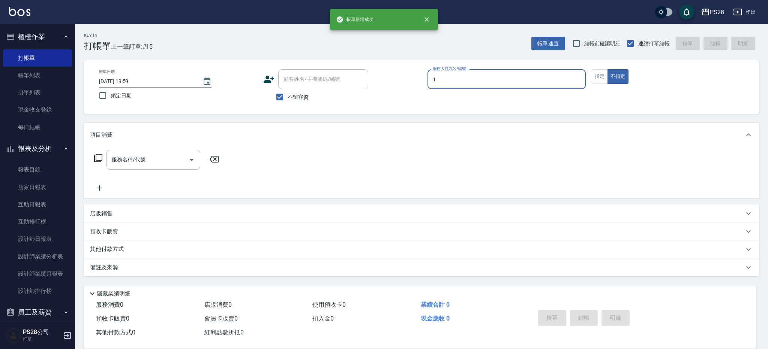
type input "[PERSON_NAME]-1"
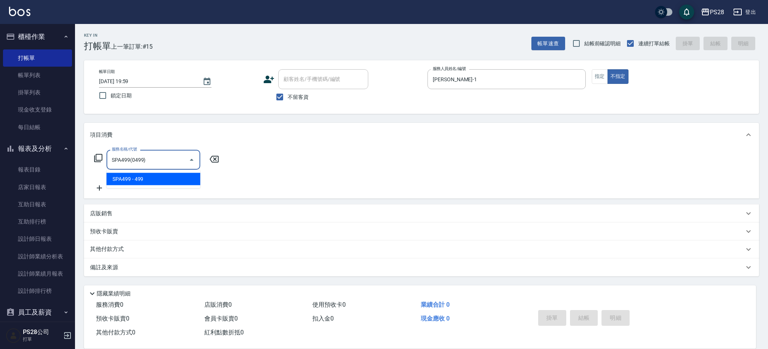
type input "SPA499(0499)"
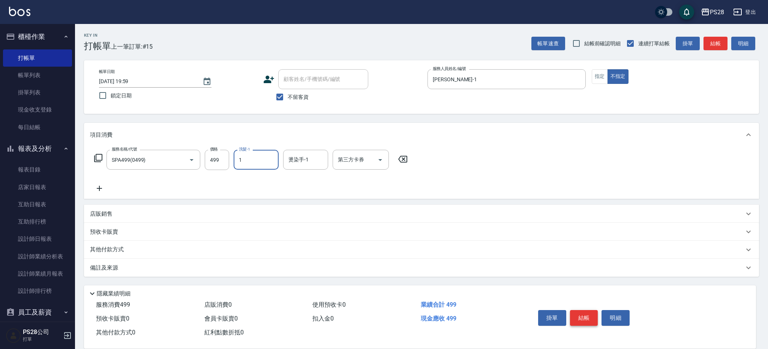
type input "[PERSON_NAME]-1"
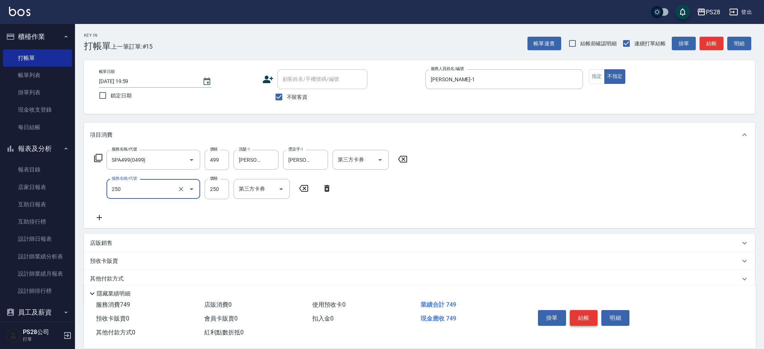
type input "單剪(250)"
type input "149"
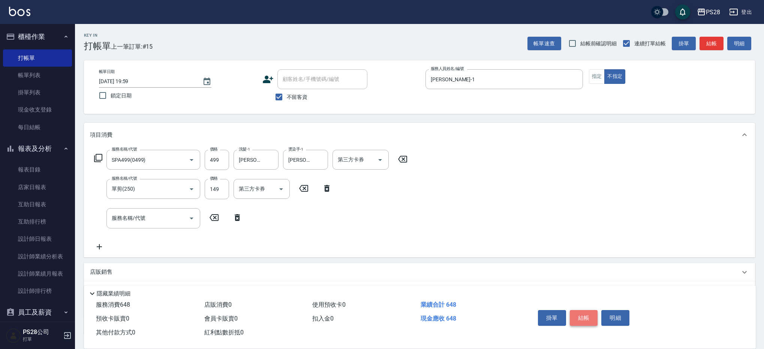
click at [579, 312] on button "結帳" at bounding box center [584, 318] width 28 height 16
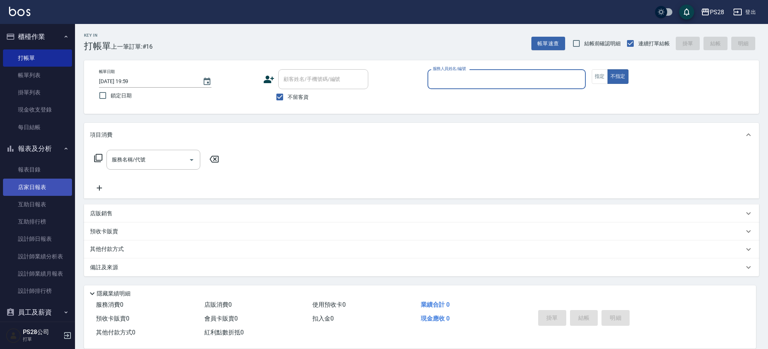
click at [51, 188] on link "店家日報表" at bounding box center [37, 187] width 69 height 17
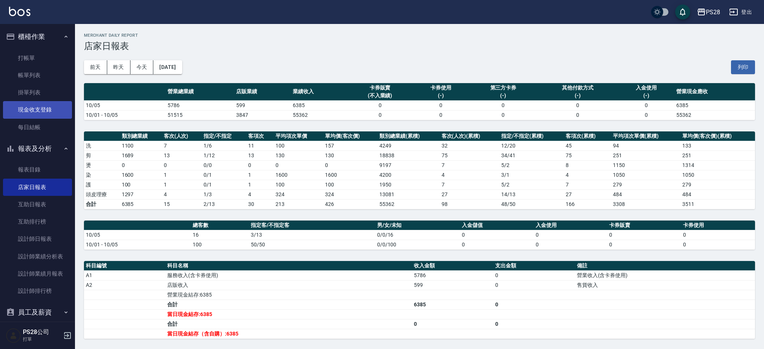
click at [39, 111] on link "現金收支登錄" at bounding box center [37, 109] width 69 height 17
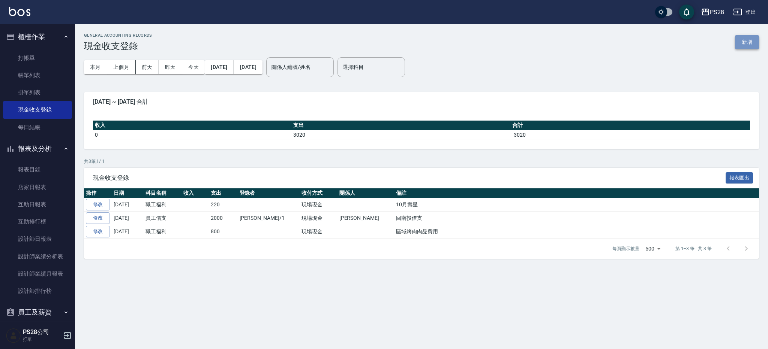
click at [745, 40] on button "新增" at bounding box center [747, 42] width 24 height 14
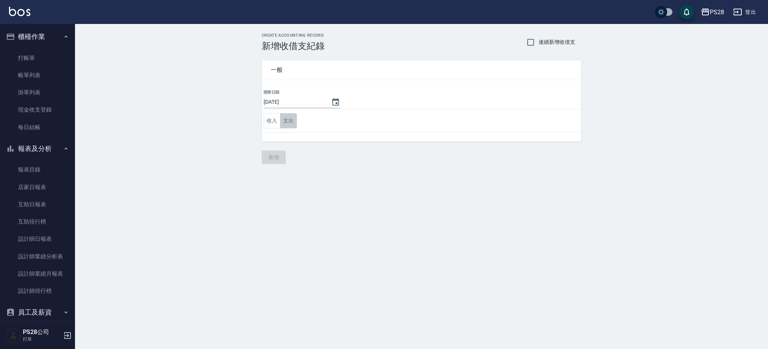
click at [294, 120] on button "支出" at bounding box center [288, 120] width 17 height 15
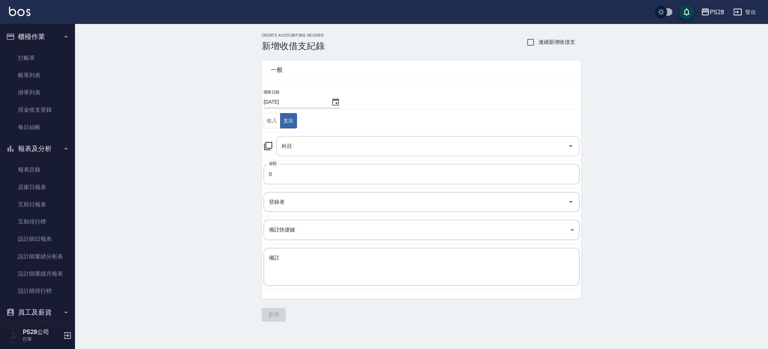
click at [309, 147] on input "科目" at bounding box center [422, 146] width 285 height 13
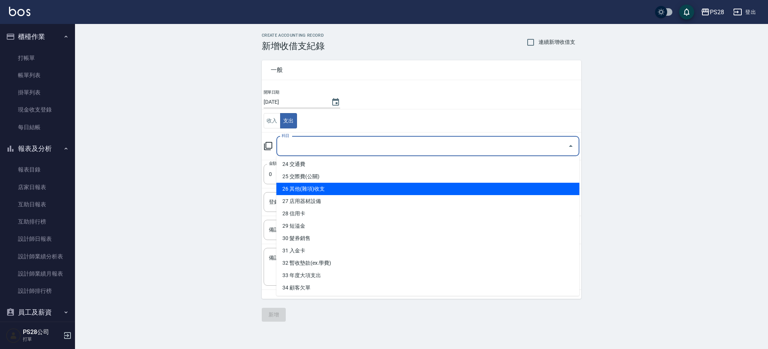
scroll to position [297, 0]
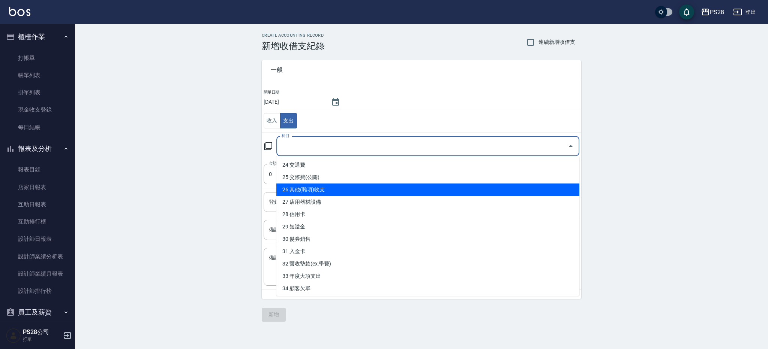
click at [328, 191] on li "26 其他(雜項)收支" at bounding box center [427, 190] width 303 height 12
type input "26 其他(雜項)收支"
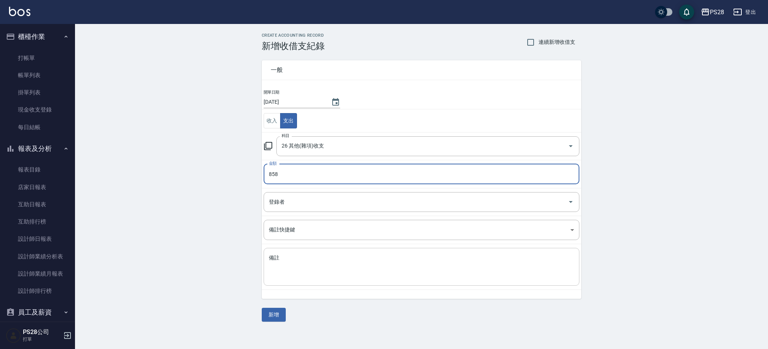
type input "858"
click at [450, 252] on div "x 備註" at bounding box center [422, 267] width 316 height 38
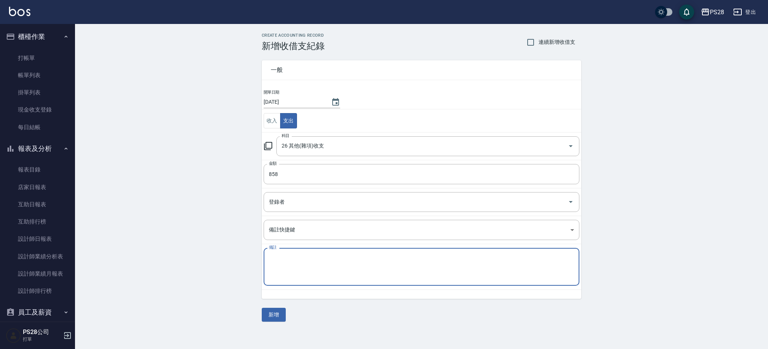
click at [415, 262] on textarea "備註" at bounding box center [421, 267] width 305 height 25
type textarea "e"
type textarea "萬聖節佈置"
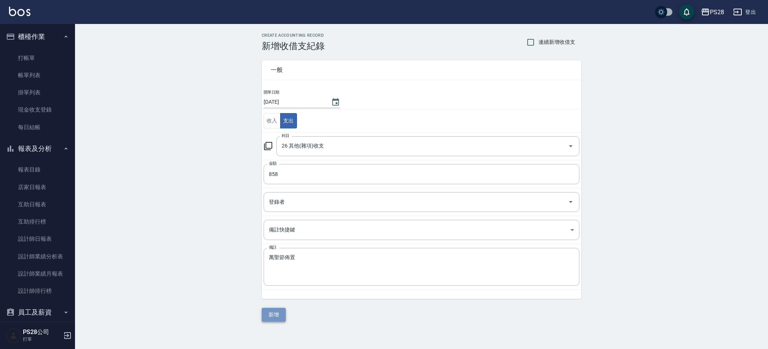
click at [274, 319] on button "新增" at bounding box center [274, 315] width 24 height 14
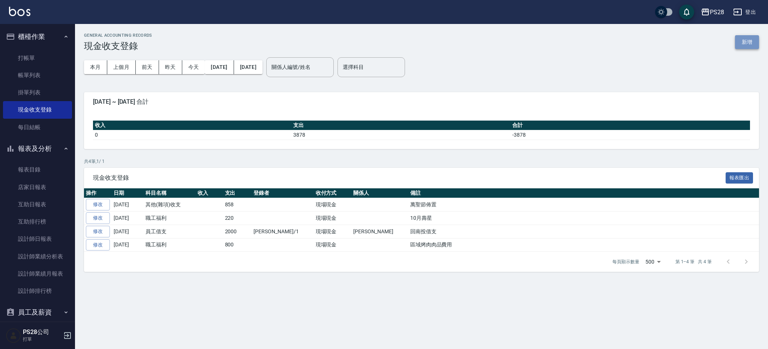
click at [746, 41] on button "新增" at bounding box center [747, 42] width 24 height 14
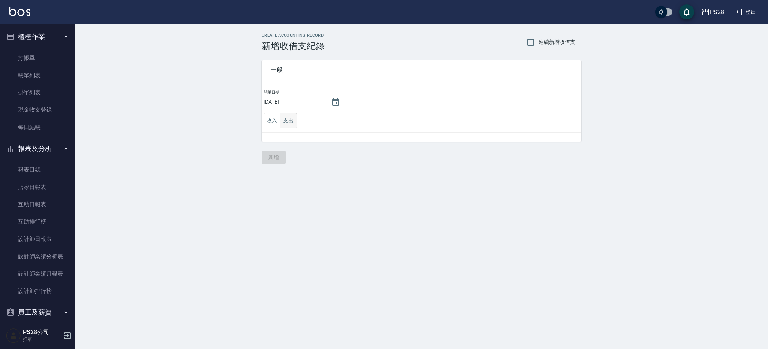
click at [283, 120] on button "支出" at bounding box center [288, 120] width 17 height 15
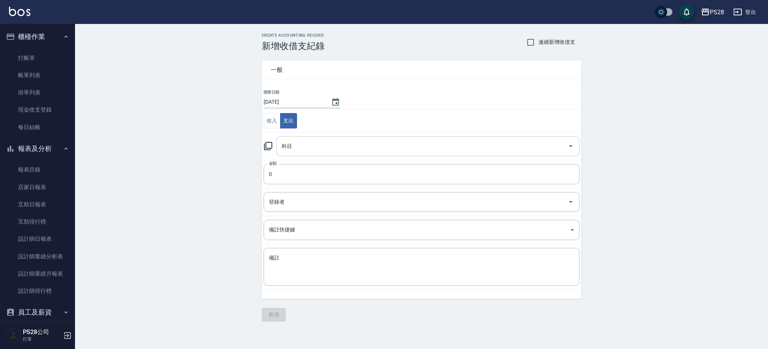
click at [348, 152] on div "科目" at bounding box center [427, 146] width 303 height 20
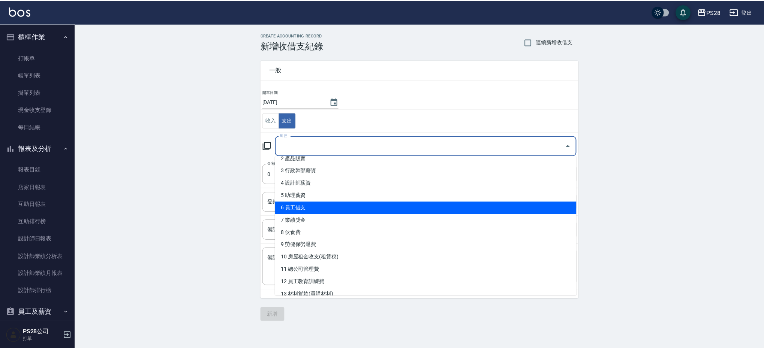
scroll to position [30, 0]
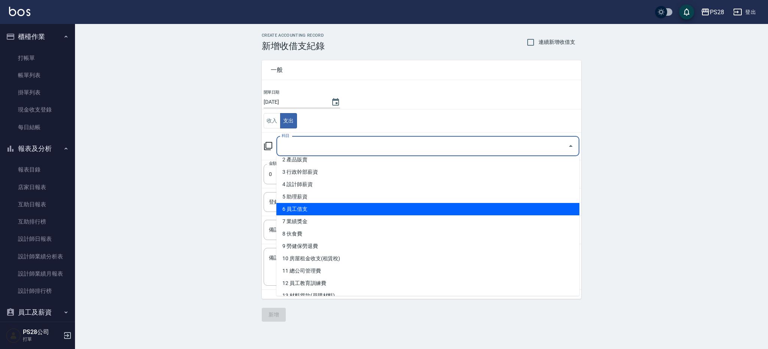
click at [334, 208] on li "6 員工借支" at bounding box center [427, 209] width 303 height 12
type input "6 員工借支"
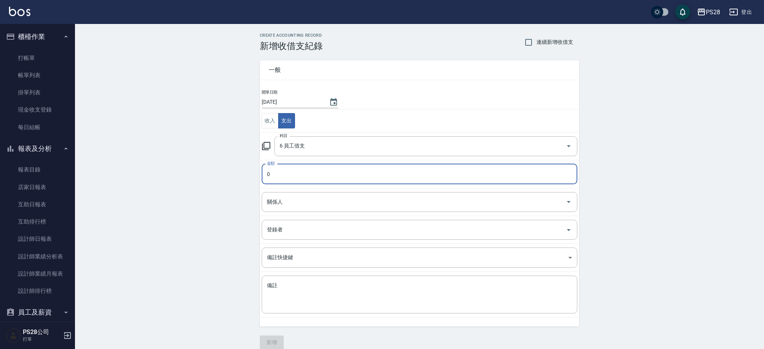
click at [313, 171] on input "0" at bounding box center [420, 174] width 316 height 20
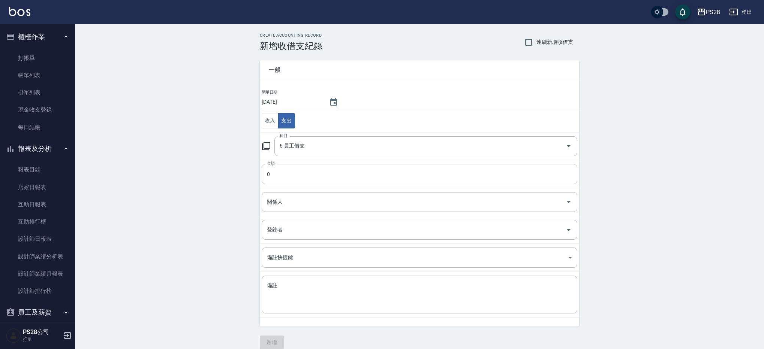
scroll to position [0, 0]
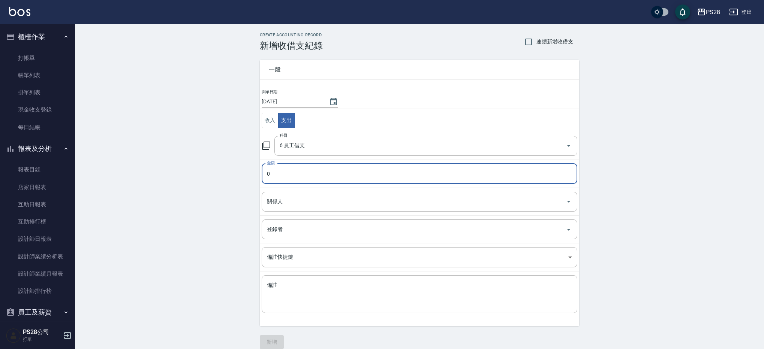
drag, startPoint x: 313, startPoint y: 171, endPoint x: 259, endPoint y: 172, distance: 54.8
click at [259, 172] on div "一般 開單日期 [DATE] 收入 支出 科目 6 員工借支 科目 金額 0 金額 關係人 關係人 登錄者 登錄者 備註快捷鍵 ​ 備註快捷鍵 備註 x 備註" at bounding box center [415, 189] width 328 height 276
type input "158"
click at [310, 207] on input "關係人" at bounding box center [414, 201] width 298 height 13
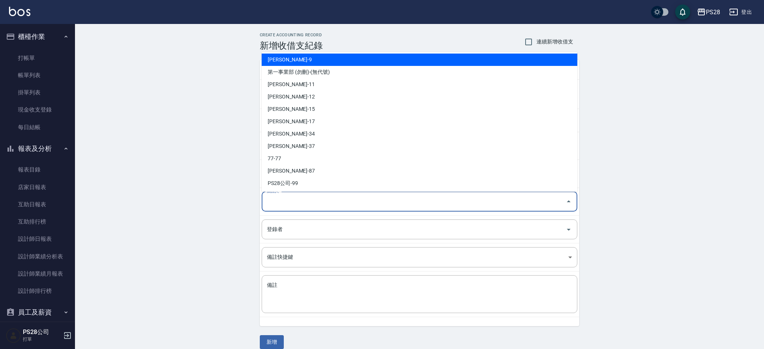
scroll to position [112, 0]
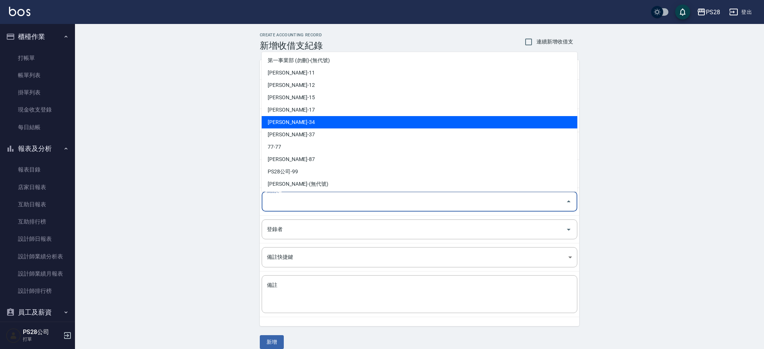
click at [297, 122] on li "[PERSON_NAME]-34" at bounding box center [420, 122] width 316 height 12
type input "[PERSON_NAME]-34"
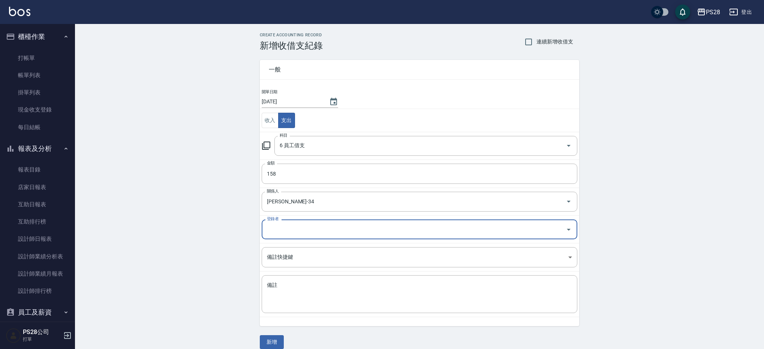
click at [316, 231] on input "登錄者" at bounding box center [414, 229] width 298 height 13
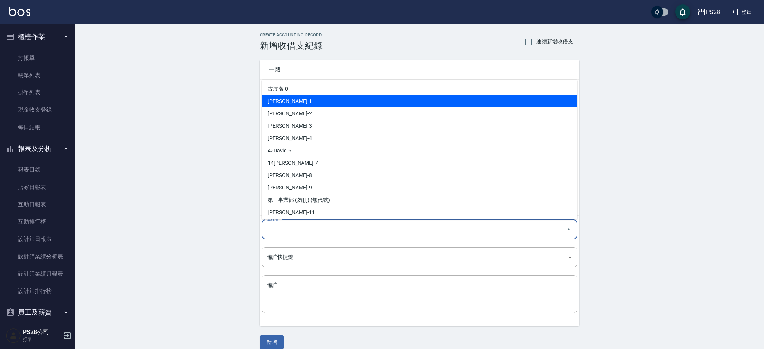
click at [288, 103] on li "[PERSON_NAME]-1" at bounding box center [420, 101] width 316 height 12
type input "[PERSON_NAME]-1"
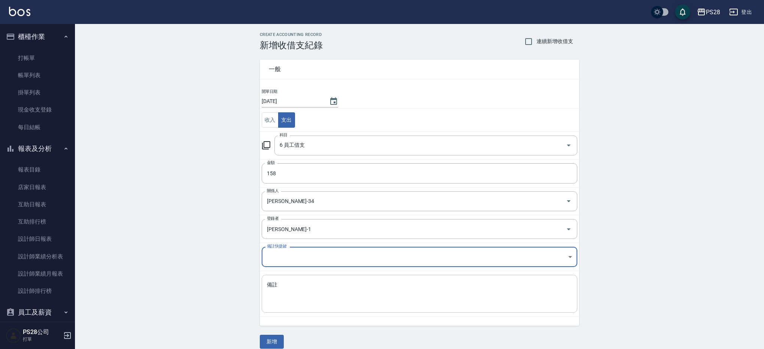
click at [339, 300] on textarea "備註" at bounding box center [419, 294] width 305 height 25
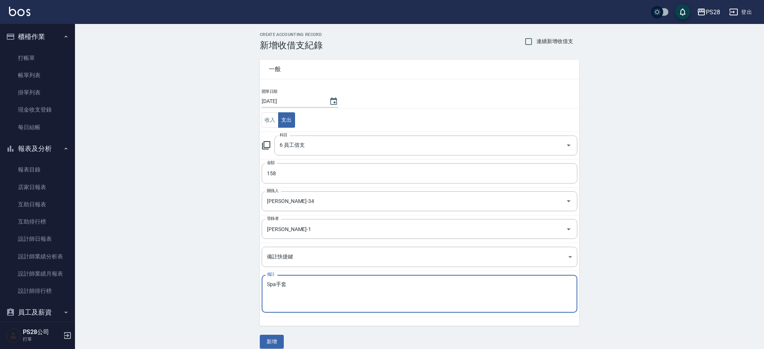
scroll to position [9, 0]
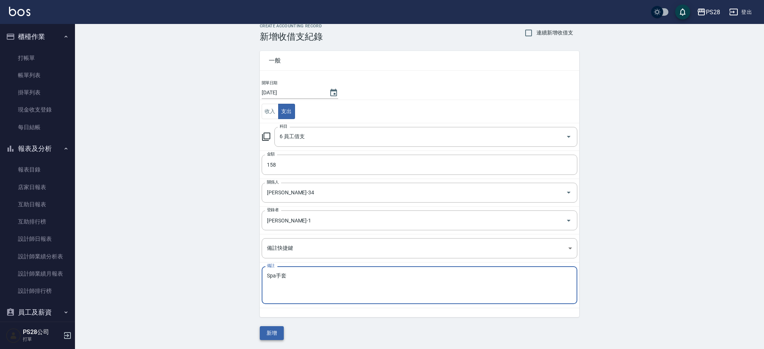
type textarea "Spa手套"
click at [272, 329] on button "新增" at bounding box center [272, 334] width 24 height 14
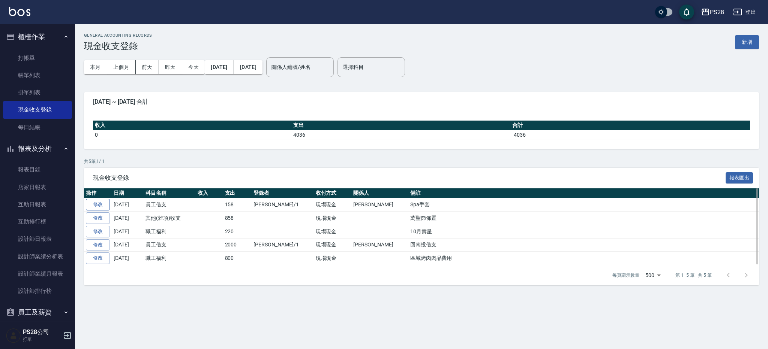
click at [97, 203] on link "修改" at bounding box center [98, 205] width 24 height 12
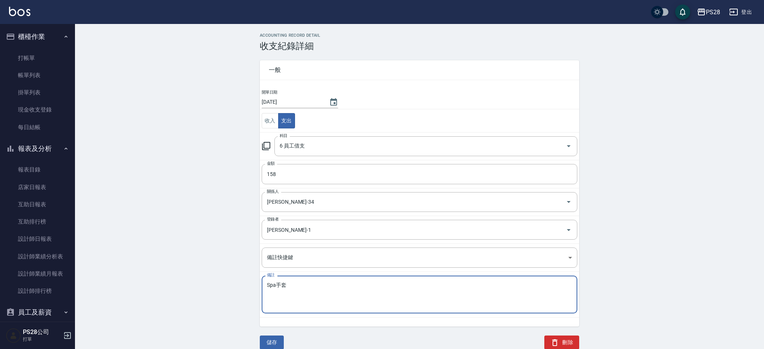
click at [312, 289] on textarea "Spa手套" at bounding box center [419, 294] width 305 height 25
type textarea "Spa手套＊2"
click at [280, 338] on button "儲存" at bounding box center [272, 343] width 24 height 14
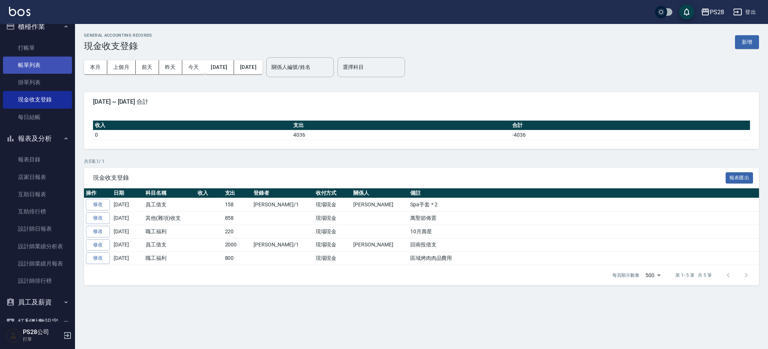
scroll to position [10, 0]
click at [42, 83] on link "掛單列表" at bounding box center [37, 81] width 69 height 17
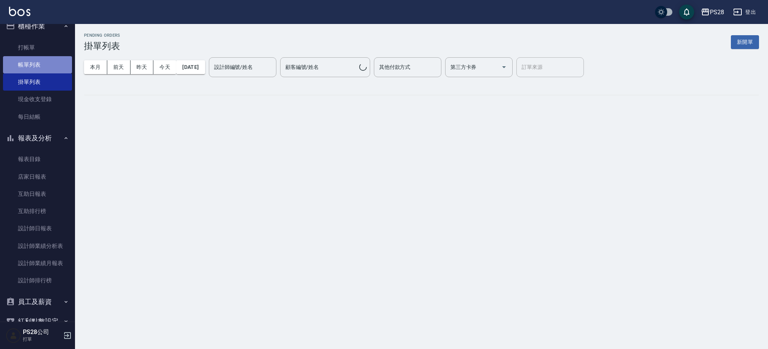
click at [46, 63] on link "帳單列表" at bounding box center [37, 64] width 69 height 17
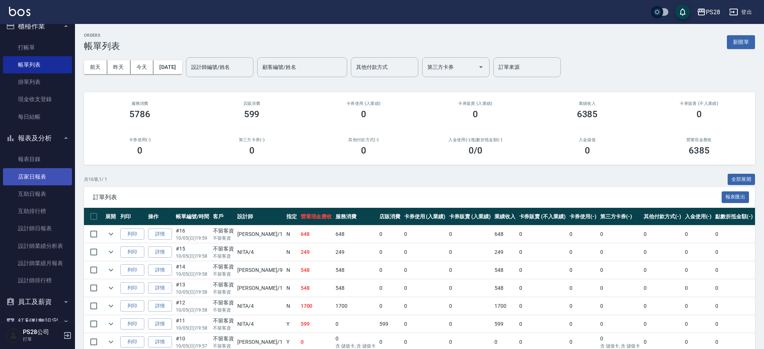
click at [37, 180] on link "店家日報表" at bounding box center [37, 176] width 69 height 17
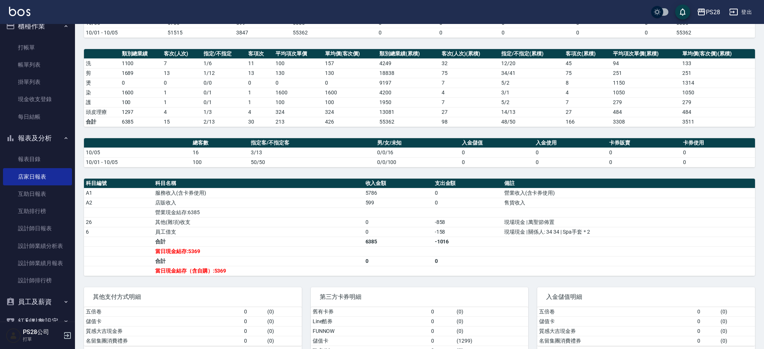
scroll to position [85, 0]
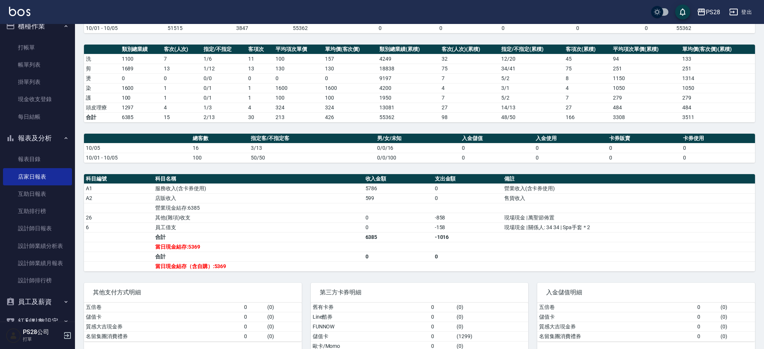
click at [276, 157] on td "50/50" at bounding box center [312, 158] width 126 height 10
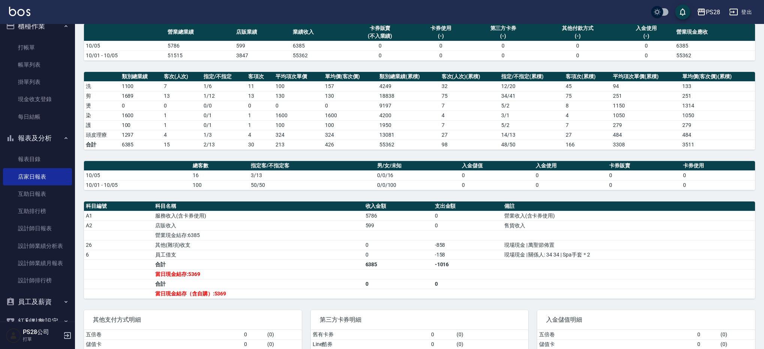
scroll to position [33, 0]
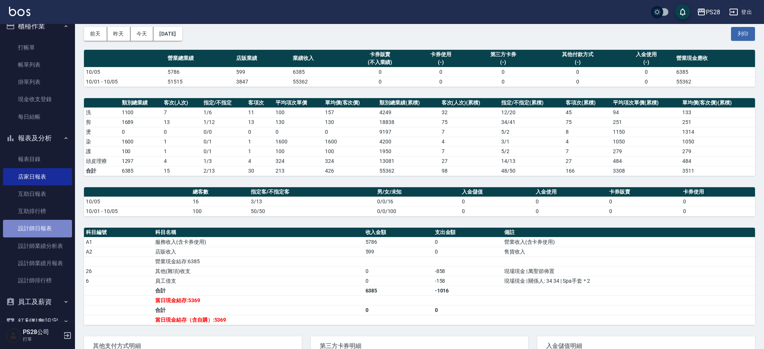
click at [42, 232] on link "設計師日報表" at bounding box center [37, 228] width 69 height 17
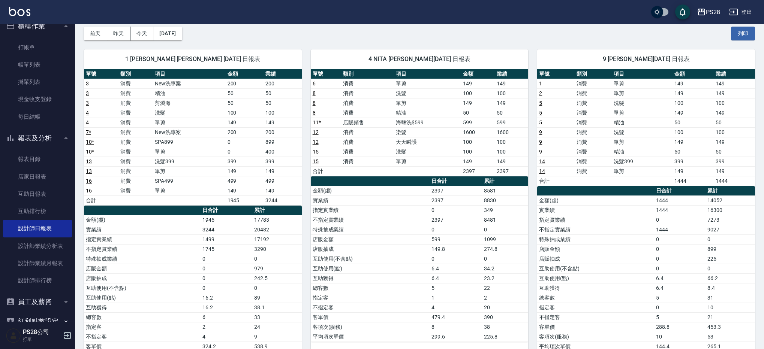
scroll to position [35, 0]
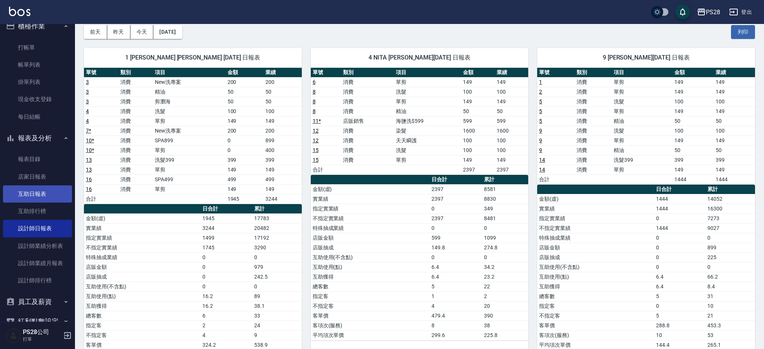
drag, startPoint x: 63, startPoint y: 59, endPoint x: 38, endPoint y: 186, distance: 129.6
click at [63, 59] on link "帳單列表" at bounding box center [37, 64] width 69 height 17
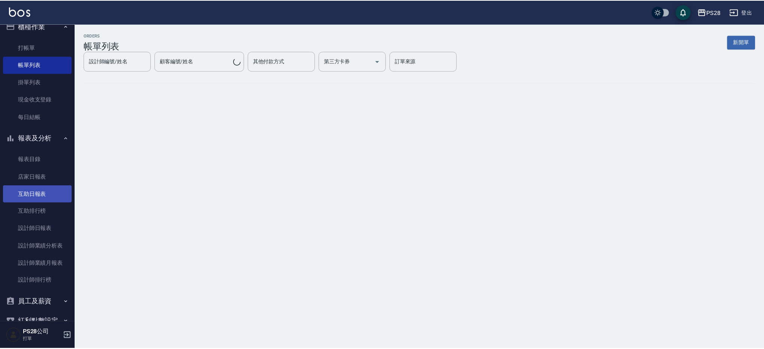
scroll to position [11, 0]
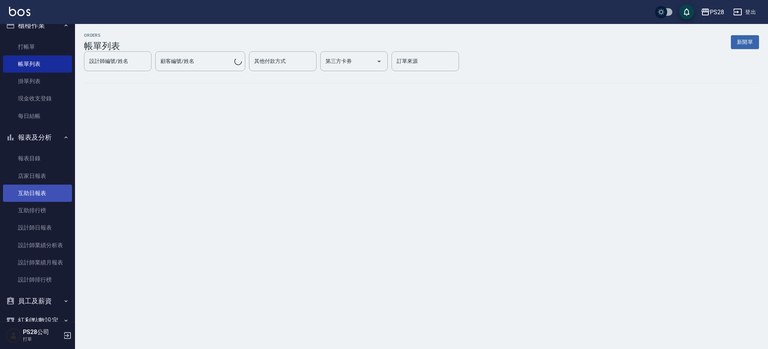
click at [39, 191] on link "互助日報表" at bounding box center [37, 193] width 69 height 17
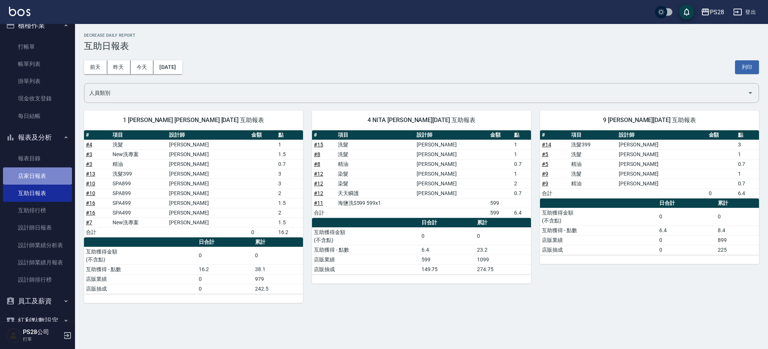
click at [44, 169] on link "店家日報表" at bounding box center [37, 176] width 69 height 17
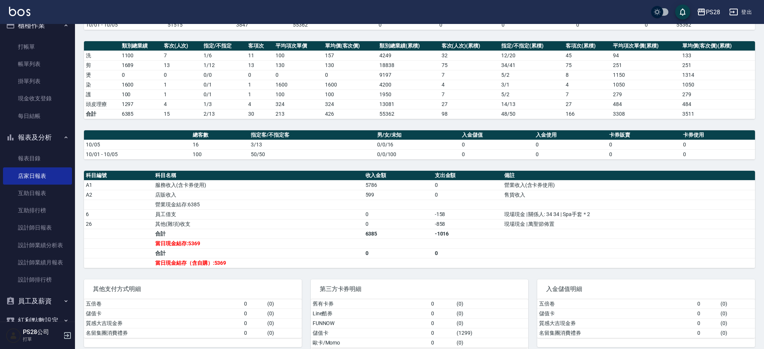
scroll to position [107, 0]
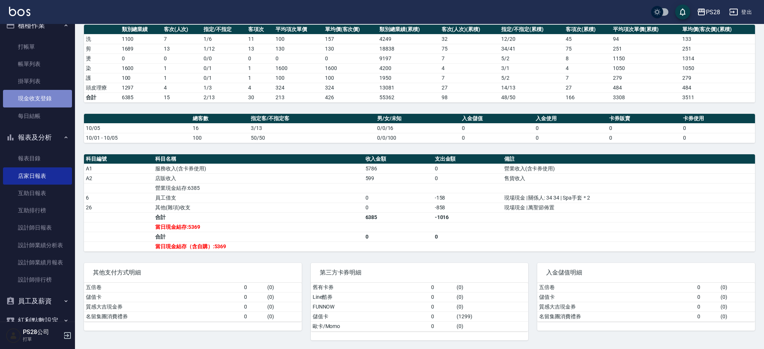
click at [45, 98] on link "現金收支登錄" at bounding box center [37, 98] width 69 height 17
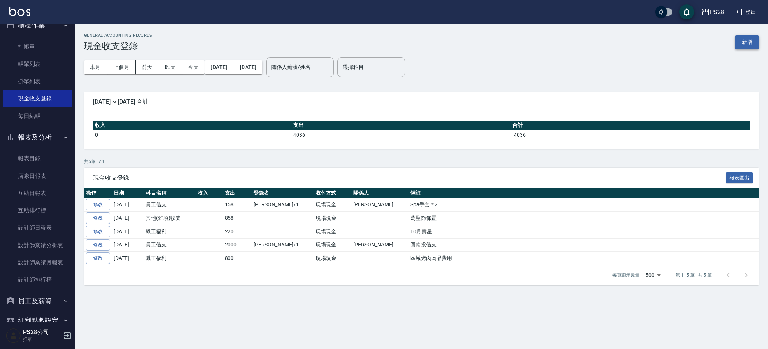
click at [750, 42] on button "新增" at bounding box center [747, 42] width 24 height 14
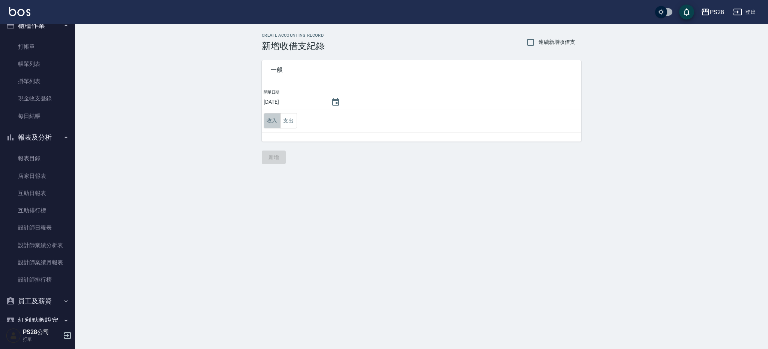
click at [268, 122] on button "收入" at bounding box center [272, 120] width 17 height 15
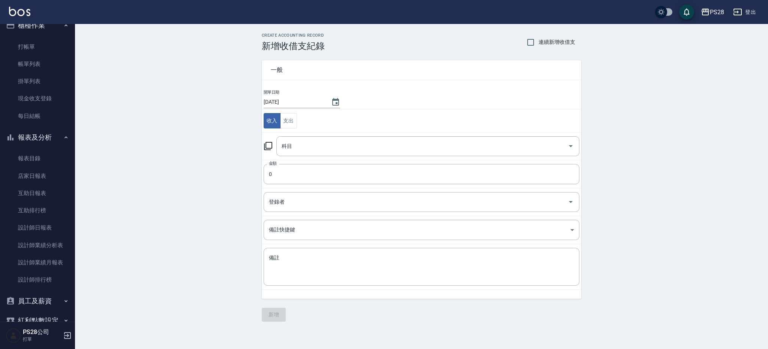
click at [309, 123] on td "收入 支出" at bounding box center [421, 120] width 319 height 23
click at [298, 123] on td "收入 支出" at bounding box center [421, 120] width 319 height 23
click at [277, 121] on button "收入" at bounding box center [272, 120] width 17 height 15
click at [303, 121] on td "收入 支出" at bounding box center [421, 120] width 319 height 23
drag, startPoint x: 298, startPoint y: 122, endPoint x: 285, endPoint y: 120, distance: 12.8
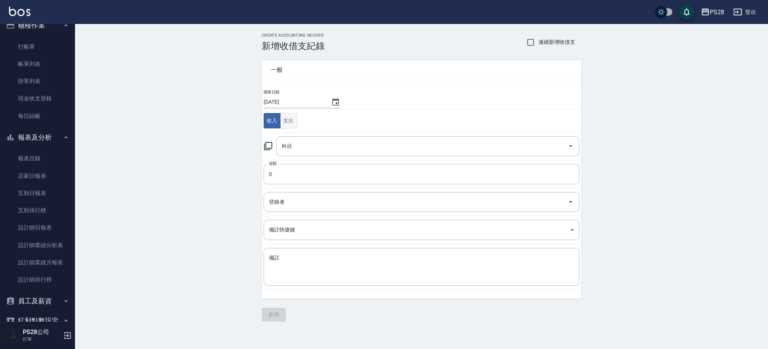
click at [298, 121] on td "收入 支出" at bounding box center [421, 120] width 319 height 23
click at [285, 120] on button "支出" at bounding box center [288, 120] width 17 height 15
click at [301, 145] on input "科目" at bounding box center [422, 146] width 285 height 13
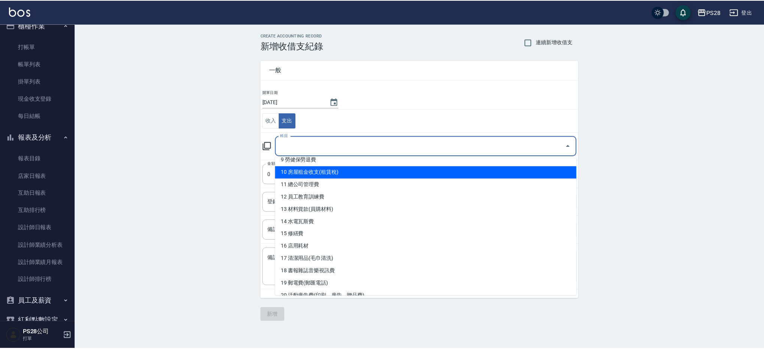
scroll to position [117, 0]
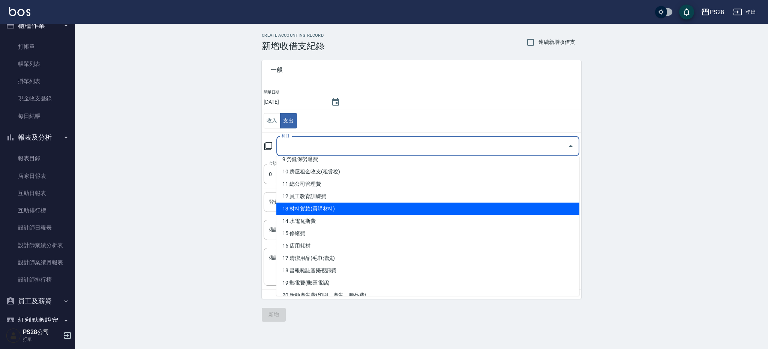
click at [334, 209] on li "13 材料貨款(員購材料)" at bounding box center [427, 209] width 303 height 12
type input "13 材料貨款(員購材料)"
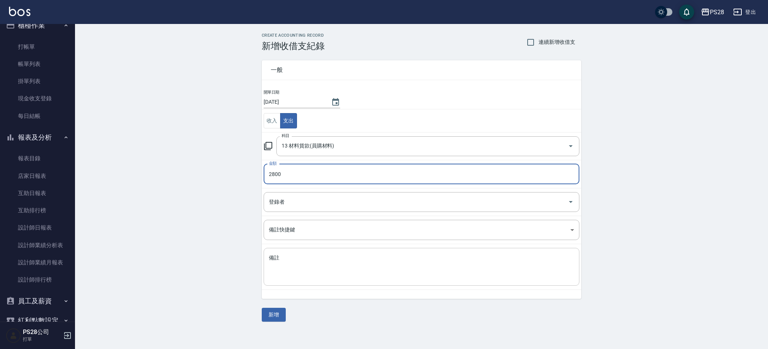
type input "2800"
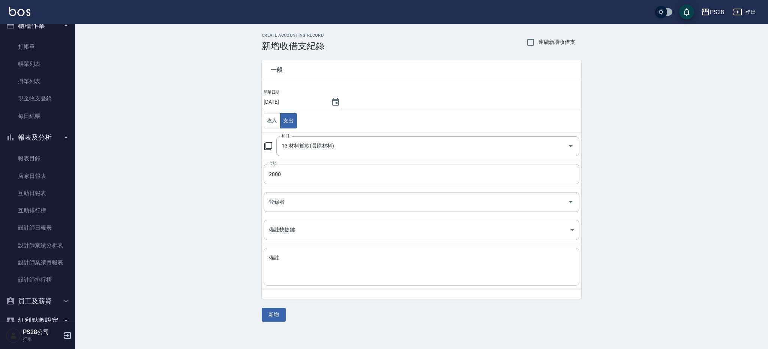
click at [295, 252] on div "x 備註" at bounding box center [422, 267] width 316 height 38
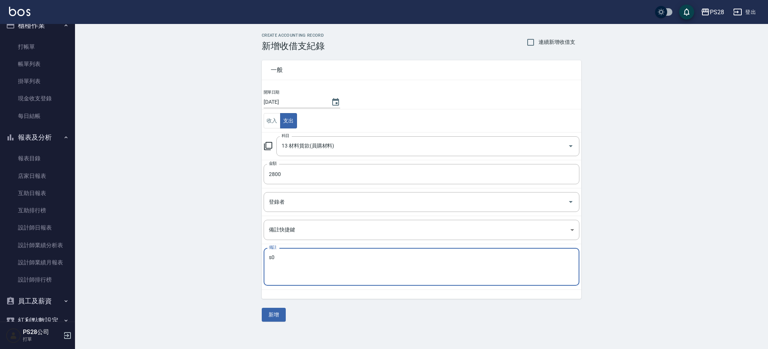
type textarea "s"
type textarea "男士髮片"
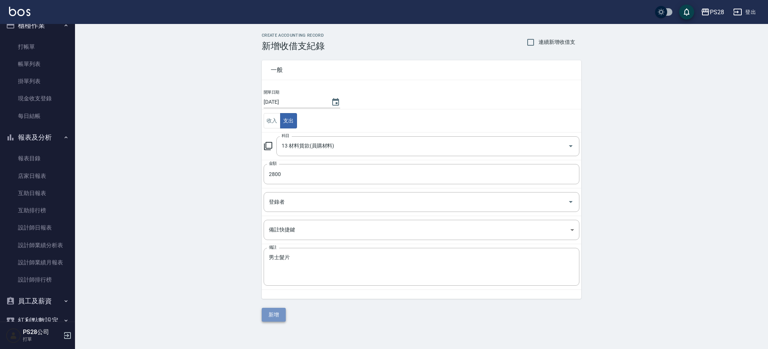
click at [273, 316] on button "新增" at bounding box center [274, 315] width 24 height 14
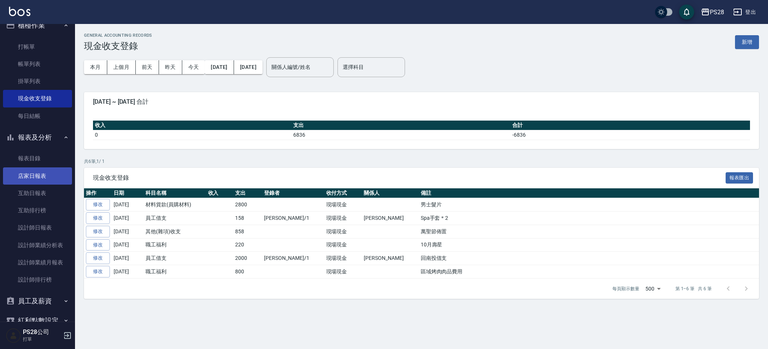
click at [36, 168] on link "店家日報表" at bounding box center [37, 176] width 69 height 17
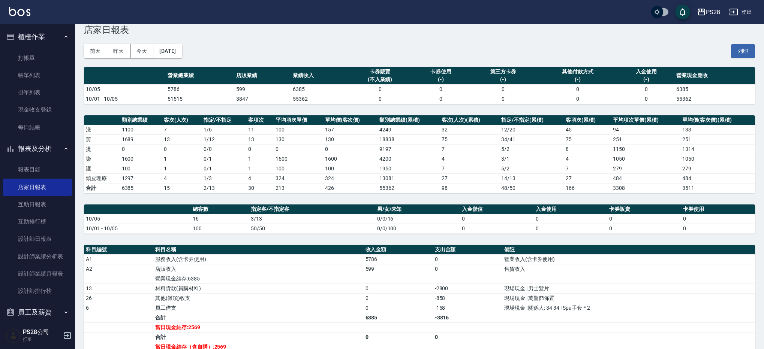
scroll to position [16, 0]
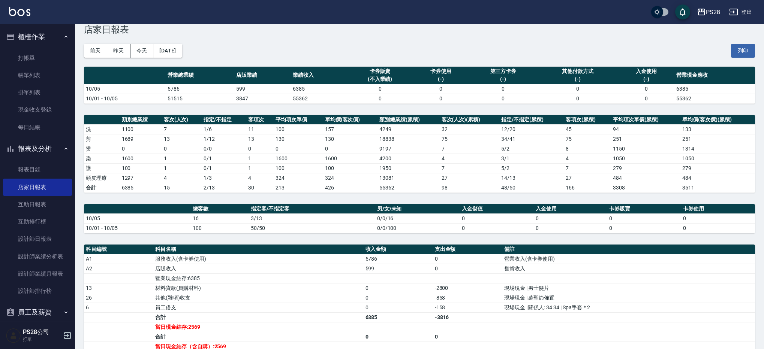
click at [750, 13] on button "登出" at bounding box center [740, 12] width 29 height 14
